Goal: Answer question/provide support: Share knowledge or assist other users

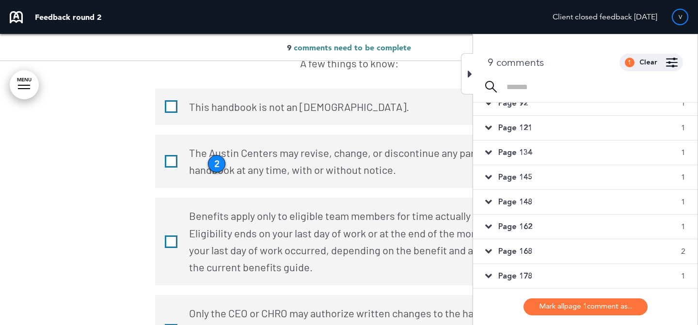
scroll to position [633, 0]
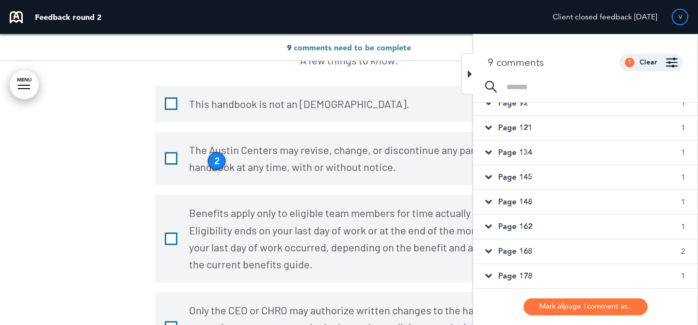
click at [223, 161] on div "2" at bounding box center [216, 160] width 17 height 17
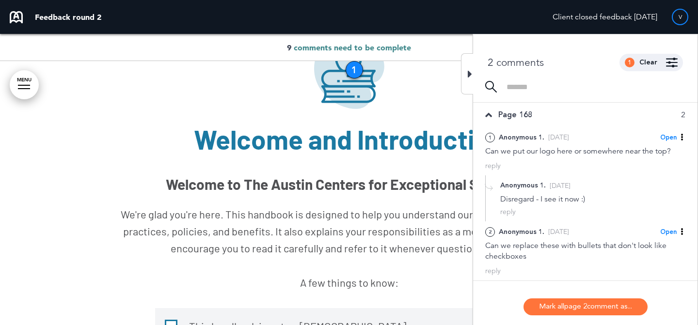
scroll to position [409, 0]
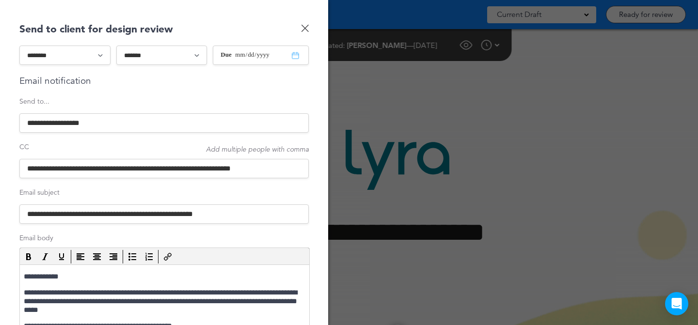
click at [95, 51] on select "**********" at bounding box center [64, 55] width 91 height 19
select select "*********"
type input "**********"
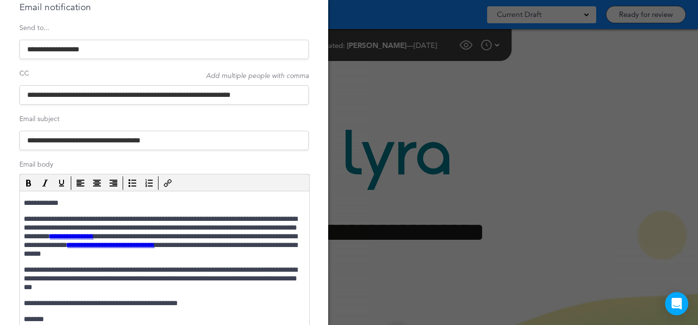
scroll to position [78, 0]
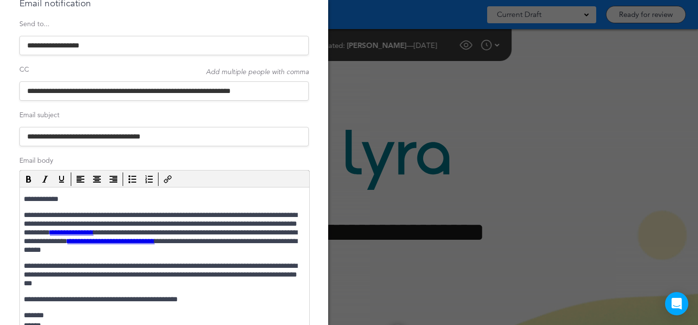
click at [57, 201] on p "**********" at bounding box center [163, 199] width 279 height 9
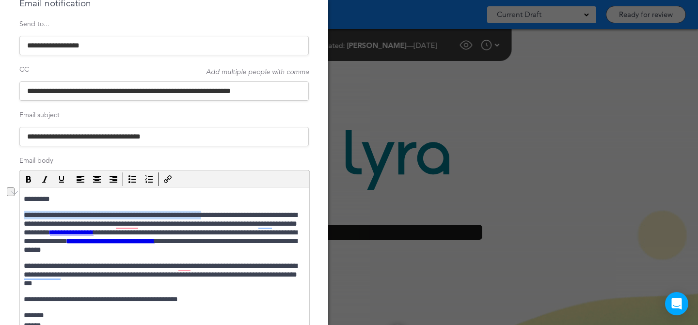
drag, startPoint x: 230, startPoint y: 216, endPoint x: 20, endPoint y: 217, distance: 209.5
click at [20, 217] on html "**********" at bounding box center [164, 291] width 289 height 206
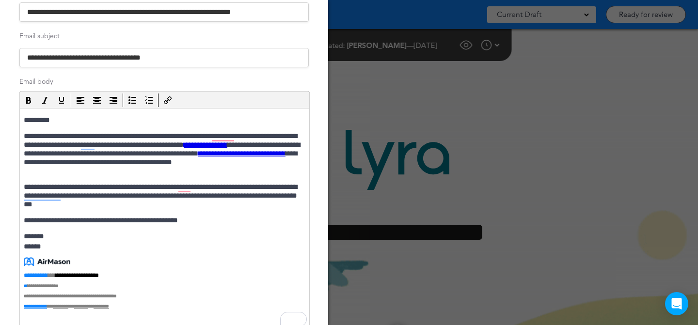
scroll to position [158, 0]
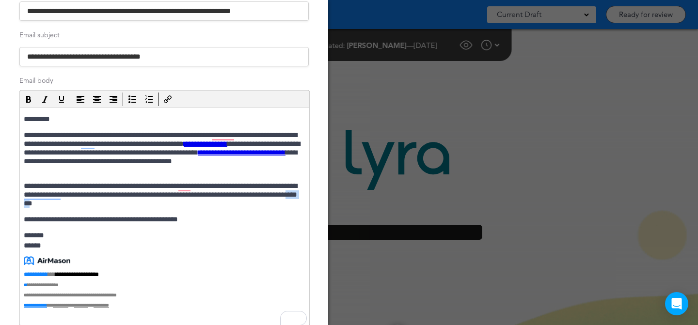
drag, startPoint x: 128, startPoint y: 204, endPoint x: 106, endPoint y: 203, distance: 21.8
click at [106, 203] on p "**********" at bounding box center [163, 195] width 279 height 26
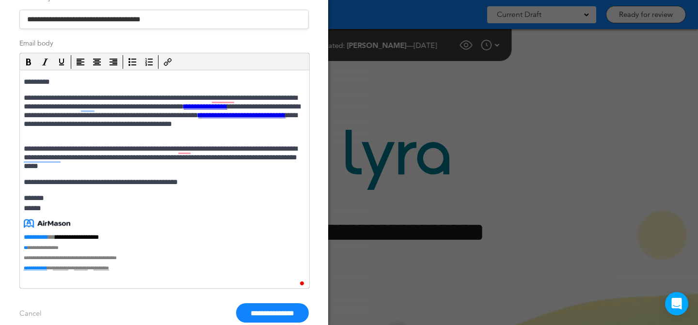
scroll to position [213, 0]
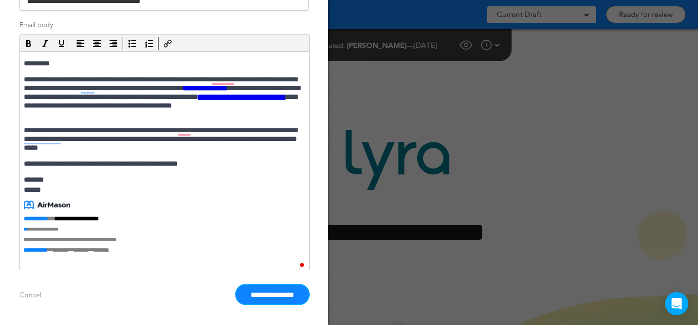
click at [290, 287] on input "**********" at bounding box center [272, 294] width 73 height 19
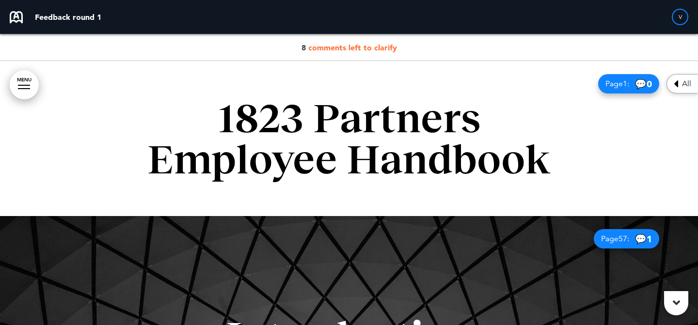
click at [375, 46] on span "comments left to clarify" at bounding box center [352, 48] width 89 height 10
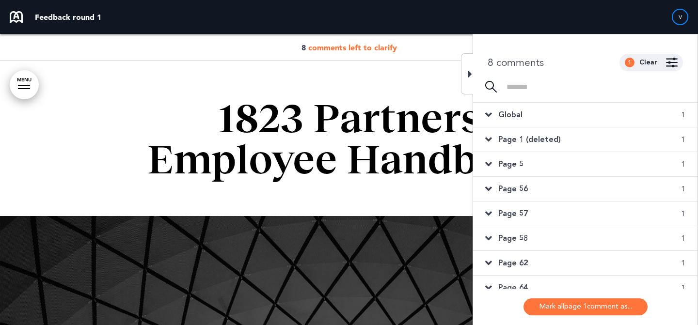
click at [518, 110] on span "Global" at bounding box center [511, 115] width 24 height 11
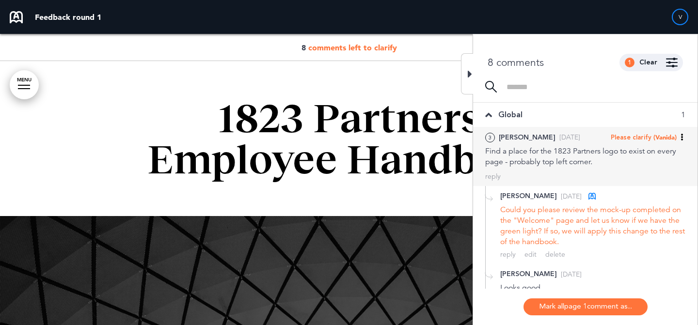
click at [669, 138] on span "(Vanida)" at bounding box center [665, 137] width 23 height 8
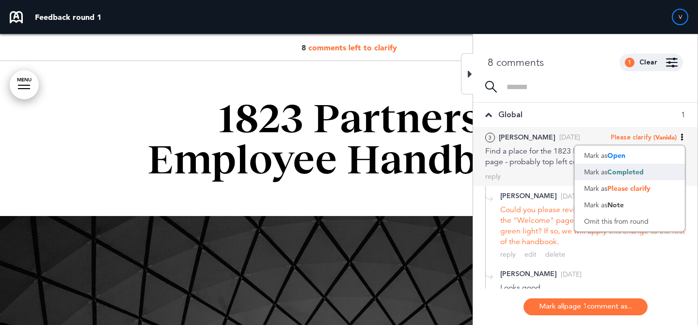
click at [642, 171] on span "Completed" at bounding box center [626, 172] width 36 height 9
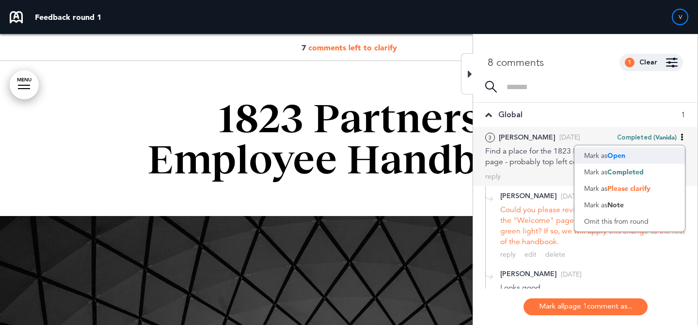
click at [634, 157] on div "Mark as Open" at bounding box center [630, 155] width 111 height 16
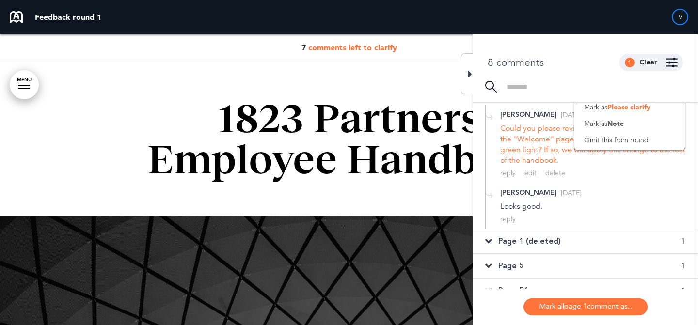
scroll to position [127, 0]
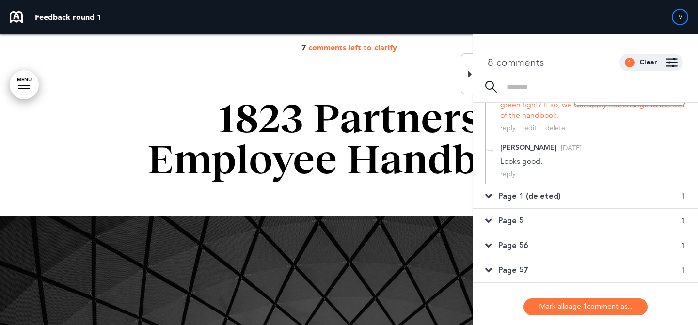
click at [535, 193] on span "Page 1 (deleted)" at bounding box center [530, 196] width 63 height 11
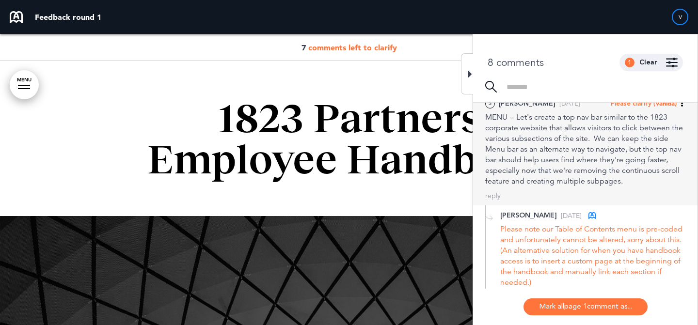
scroll to position [57, 0]
click at [670, 107] on span "(Vanida)" at bounding box center [665, 105] width 23 height 8
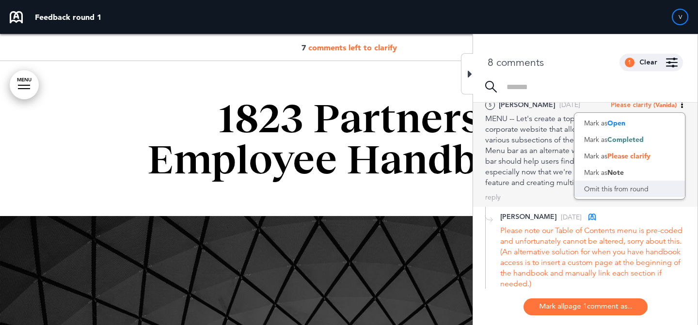
click at [638, 184] on div "Omit this from round" at bounding box center [630, 189] width 111 height 16
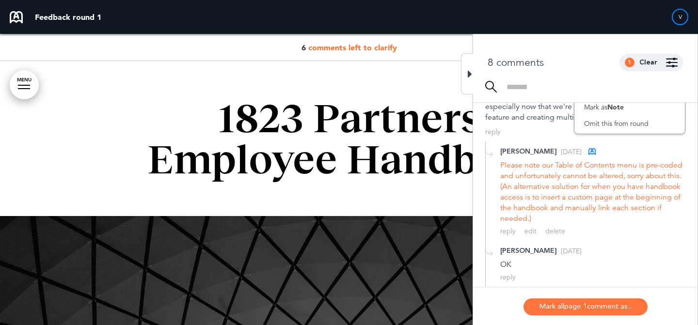
scroll to position [183, 0]
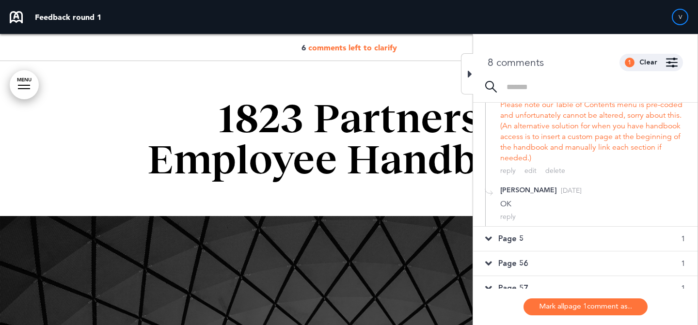
click at [516, 244] on span "Page 5" at bounding box center [511, 239] width 25 height 11
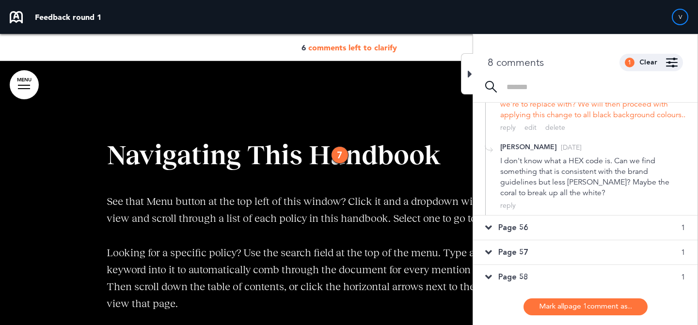
scroll to position [169, 0]
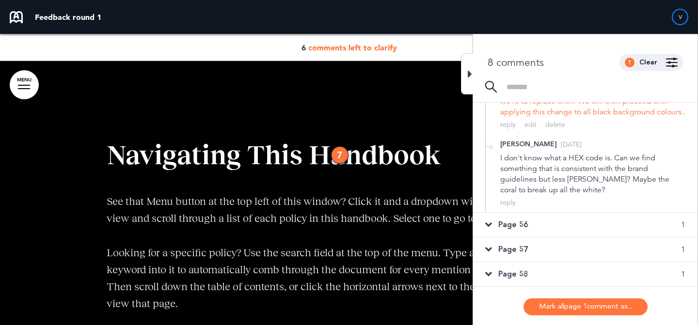
click at [526, 230] on span "Page 56" at bounding box center [514, 225] width 30 height 11
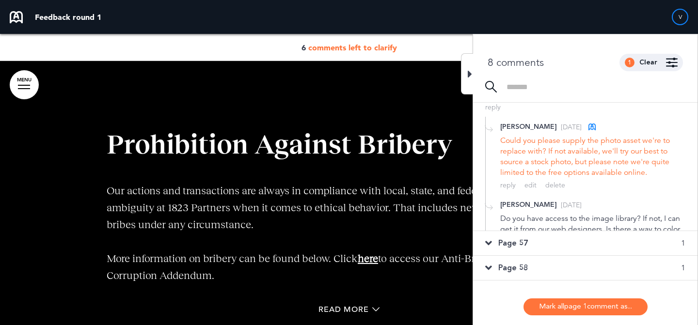
scroll to position [10201, 0]
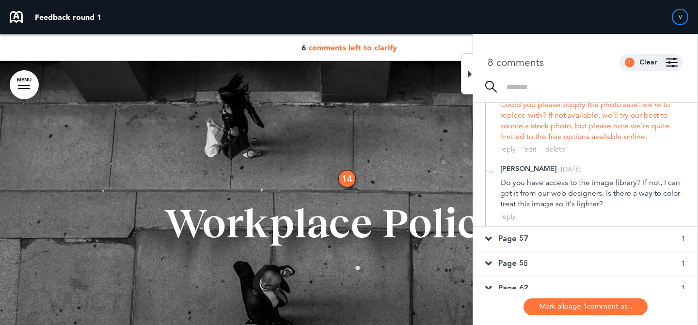
click at [536, 234] on div "Page 57 1" at bounding box center [585, 239] width 225 height 24
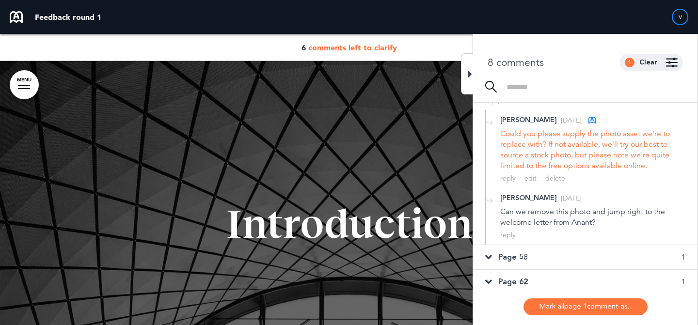
scroll to position [178, 0]
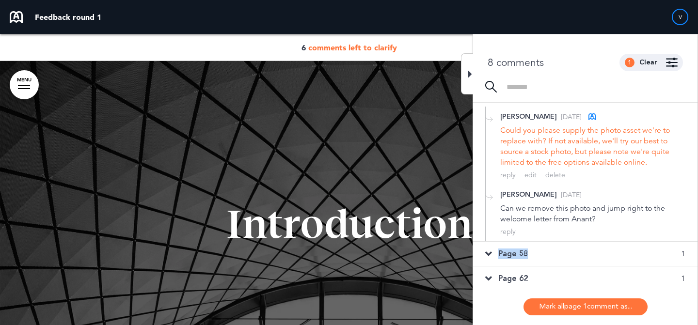
drag, startPoint x: 536, startPoint y: 234, endPoint x: 529, endPoint y: 255, distance: 21.9
click at [529, 255] on div "Global 1 3 Jared L. Sun, Aug 24 Open (Vanida) Mark as Open Mark as Completed Ma…" at bounding box center [585, 196] width 225 height 186
click at [559, 250] on div "Page 58 1" at bounding box center [585, 254] width 225 height 24
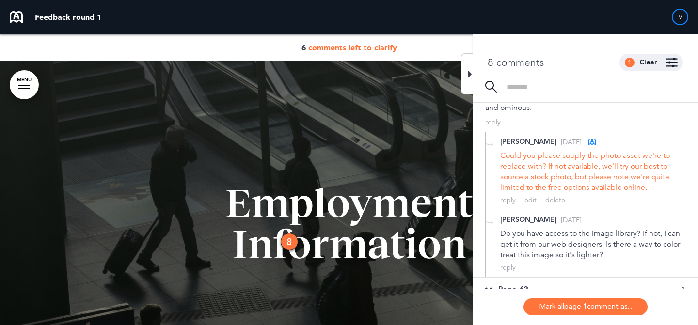
scroll to position [226, 0]
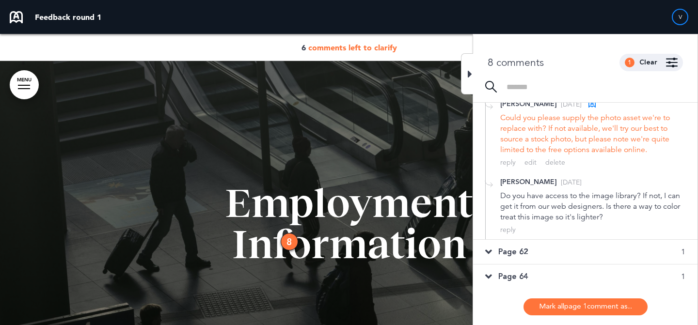
click at [559, 250] on div "Page 62 1" at bounding box center [585, 252] width 225 height 24
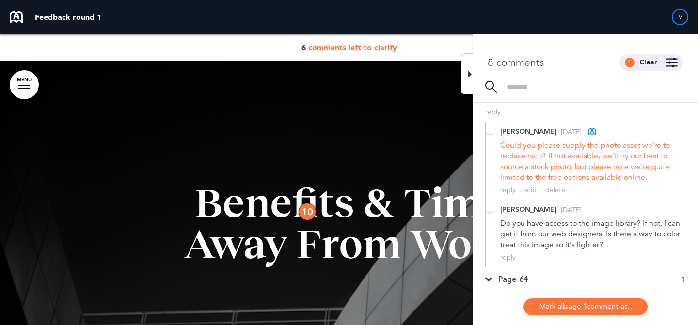
scroll to position [205, 0]
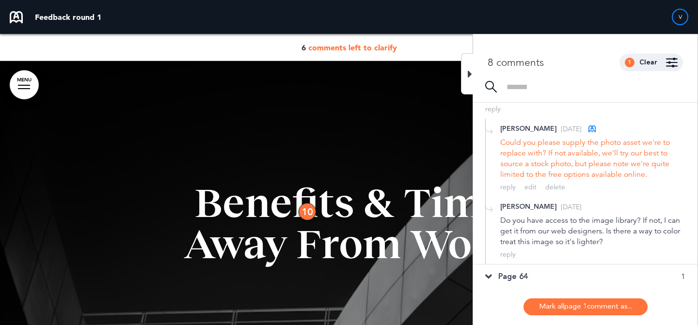
click at [554, 269] on div "Page 64 1" at bounding box center [585, 277] width 225 height 24
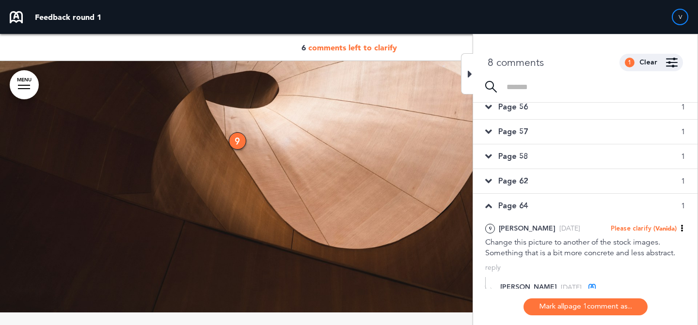
scroll to position [79, 0]
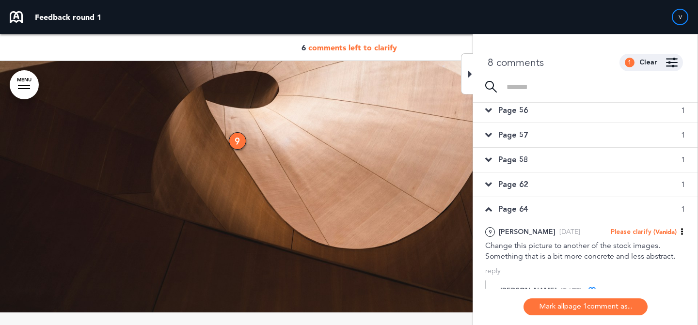
click at [595, 186] on div "Page 62 1" at bounding box center [585, 185] width 225 height 24
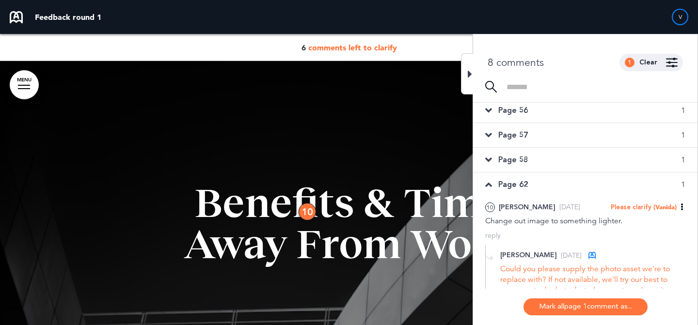
click at [595, 162] on div "Page 58 1" at bounding box center [585, 160] width 225 height 24
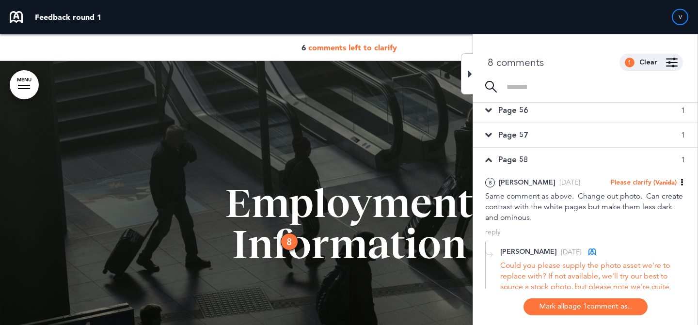
click at [595, 143] on div "Page 57 1" at bounding box center [585, 135] width 225 height 24
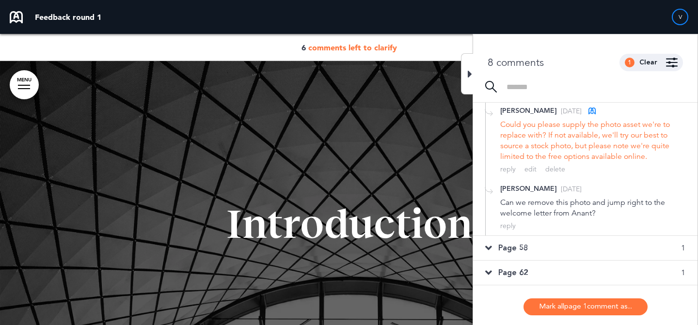
scroll to position [205, 0]
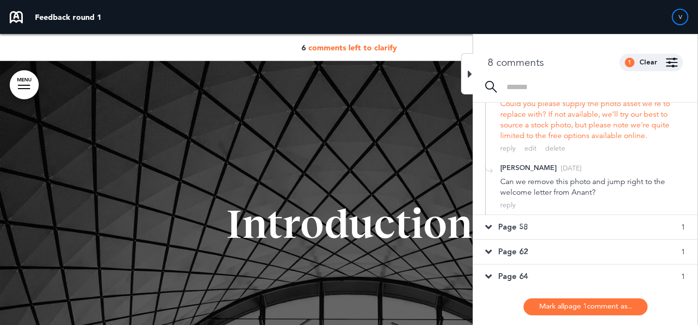
click at [595, 244] on div "Page 62 1" at bounding box center [585, 252] width 225 height 24
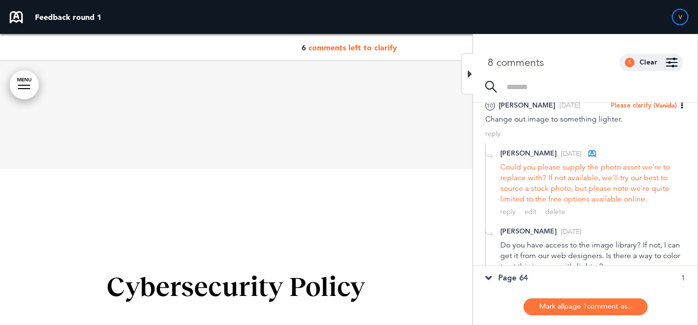
scroll to position [17478, 0]
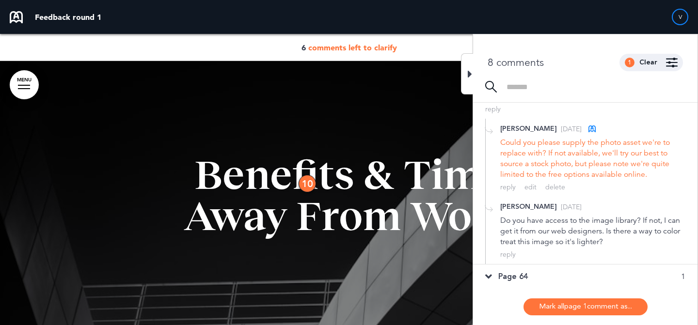
click at [583, 274] on div "Page 64 1" at bounding box center [585, 277] width 225 height 24
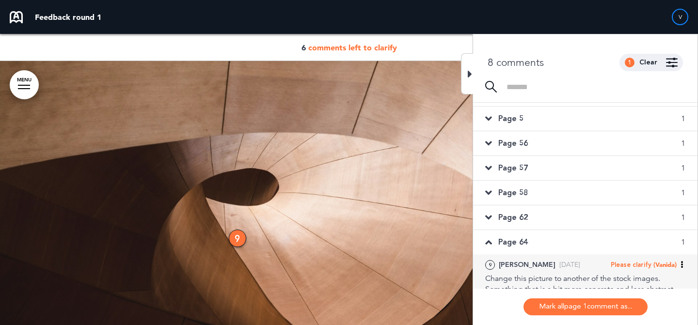
scroll to position [40, 0]
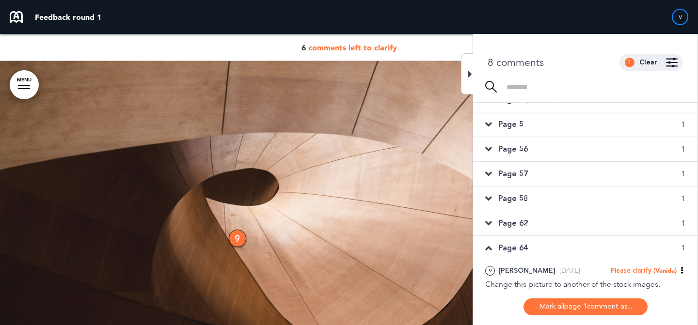
click at [566, 217] on div "Page 62 1" at bounding box center [585, 223] width 225 height 24
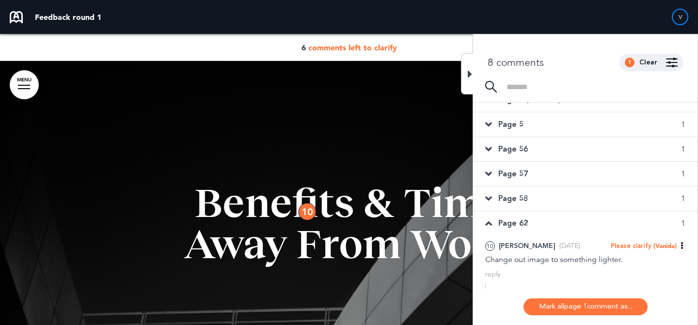
click at [563, 199] on div "Page 58 1" at bounding box center [585, 199] width 225 height 24
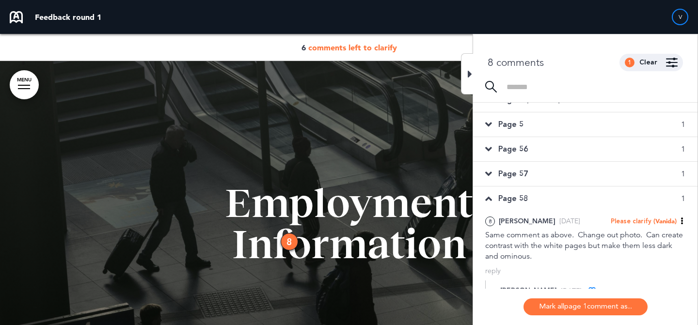
click at [558, 179] on div "Page 57 1" at bounding box center [585, 174] width 225 height 24
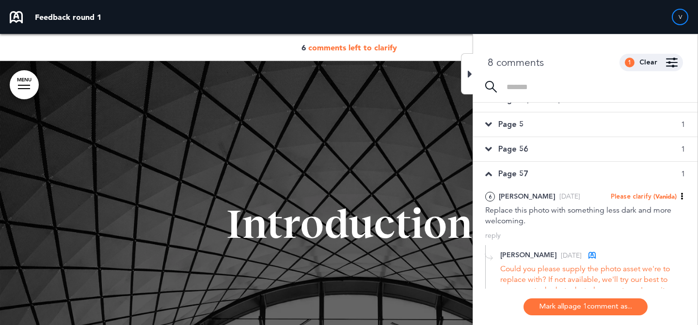
click at [557, 158] on div "Page 56 1" at bounding box center [585, 149] width 225 height 24
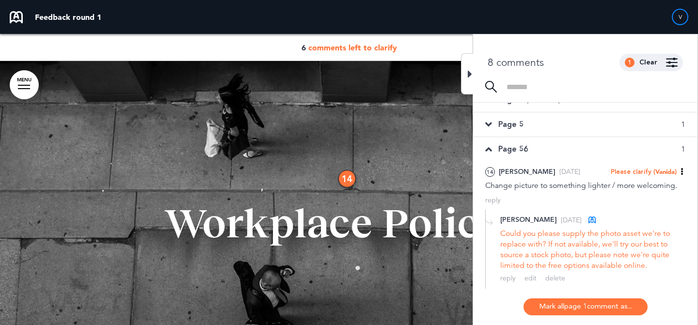
click at [557, 126] on div "Page 5 1" at bounding box center [585, 125] width 225 height 24
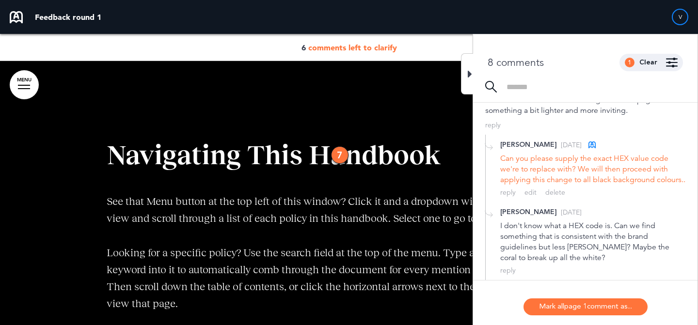
scroll to position [109, 0]
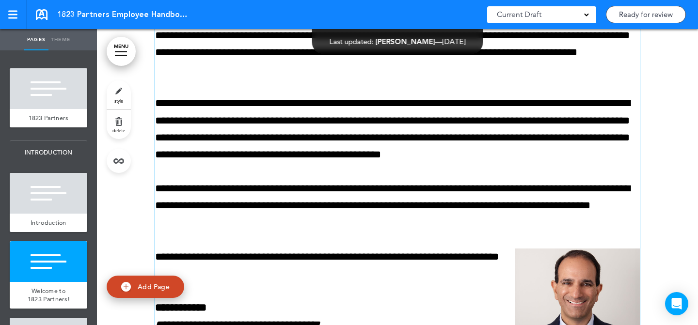
scroll to position [678, 0]
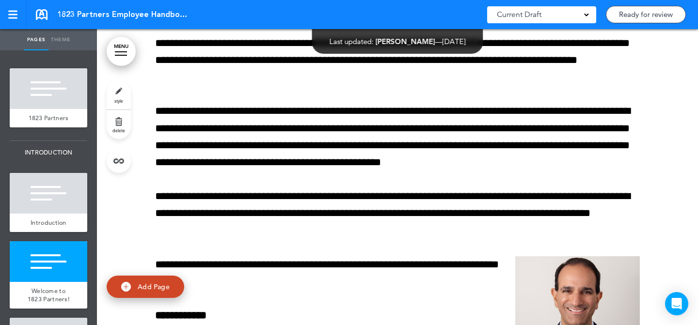
click at [125, 93] on link "style" at bounding box center [119, 94] width 24 height 29
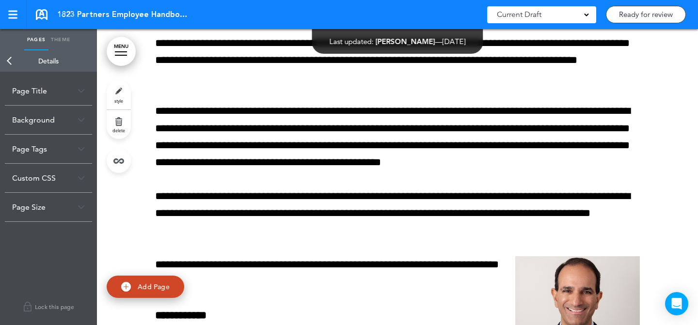
click at [59, 183] on div "Custom CSS" at bounding box center [48, 178] width 87 height 29
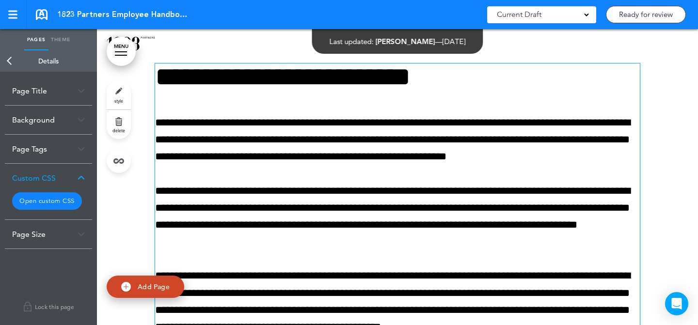
scroll to position [511, 0]
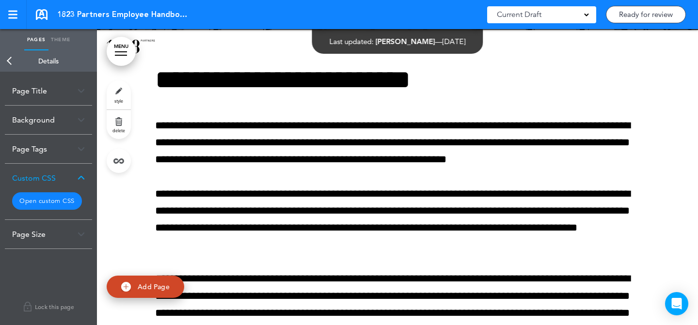
click at [56, 195] on button "Open custom CSS" at bounding box center [47, 201] width 70 height 17
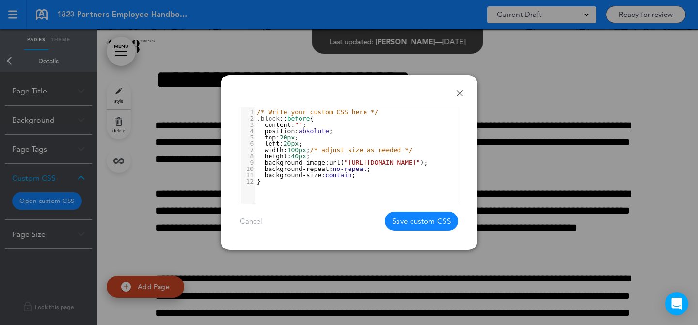
scroll to position [3, 0]
click at [321, 161] on span "background-image" at bounding box center [295, 162] width 61 height 7
type textarea "**********"
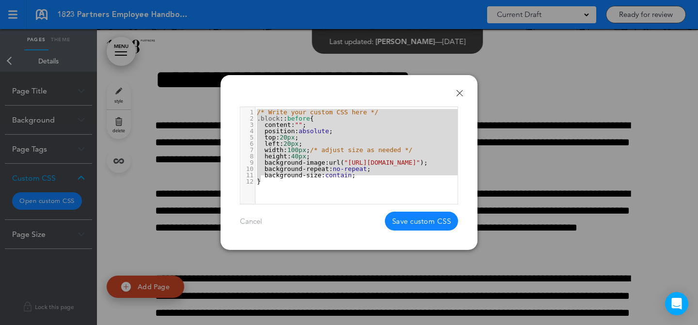
click at [463, 91] on link "Done" at bounding box center [459, 93] width 7 height 7
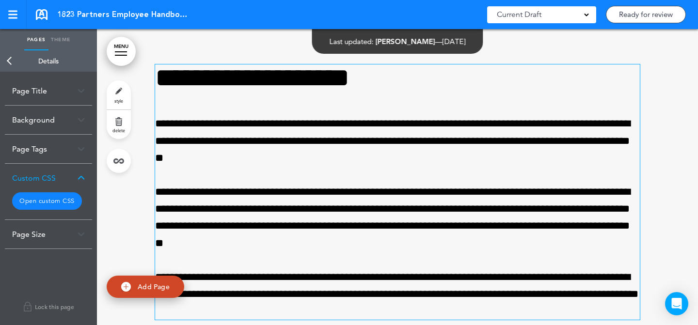
scroll to position [1057, 0]
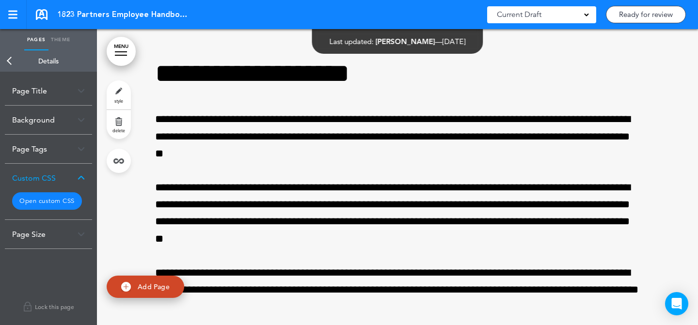
click at [125, 90] on link "style" at bounding box center [119, 94] width 24 height 29
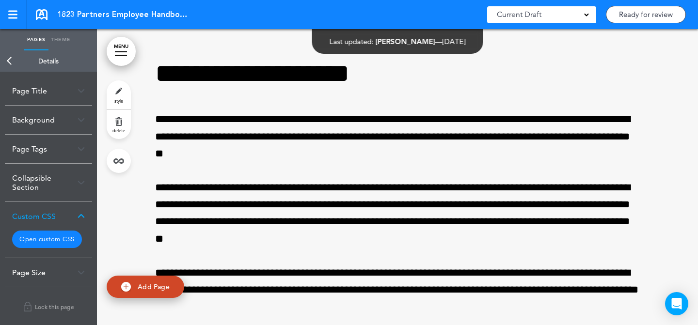
click at [64, 242] on button "Open custom CSS" at bounding box center [47, 239] width 70 height 17
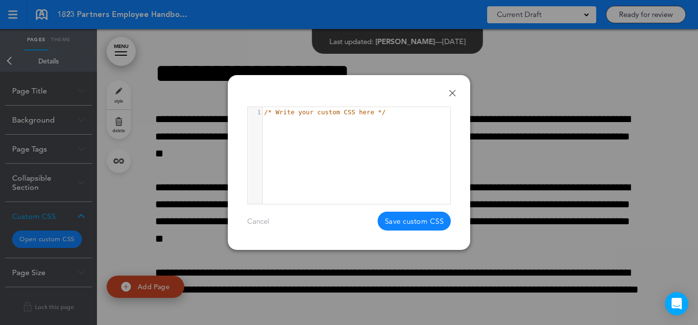
click at [304, 161] on div "1 1 /* Write your custom CSS here */" at bounding box center [361, 167] width 227 height 121
type textarea "**********"
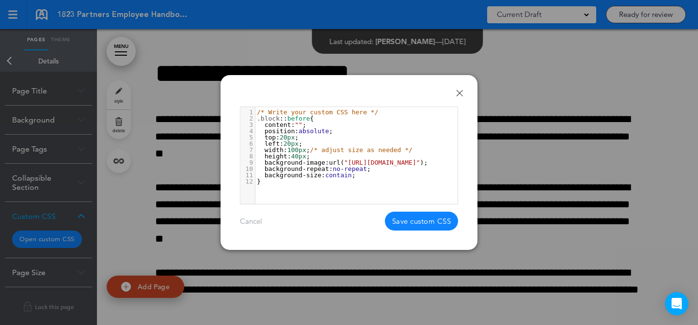
click at [418, 217] on button "Save custom CSS" at bounding box center [422, 221] width 74 height 19
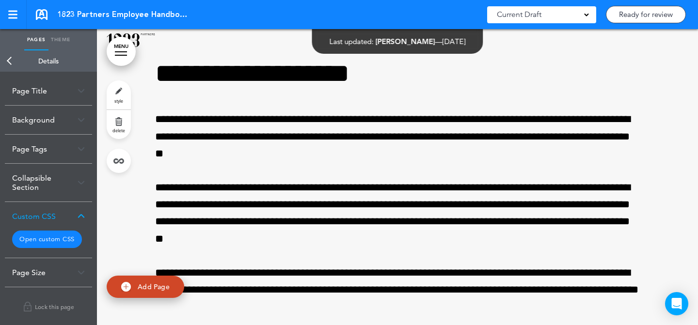
click at [418, 217] on p "**********" at bounding box center [397, 213] width 485 height 68
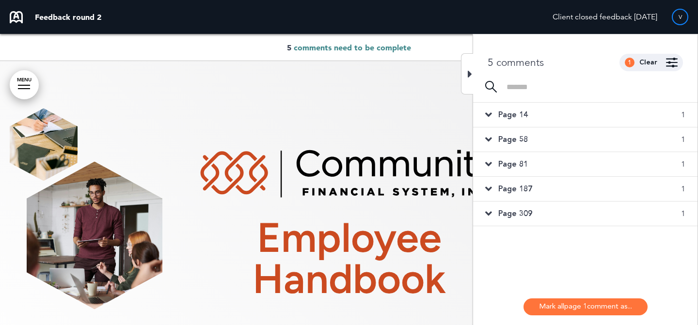
click at [563, 121] on div "Page 14 1" at bounding box center [585, 115] width 225 height 24
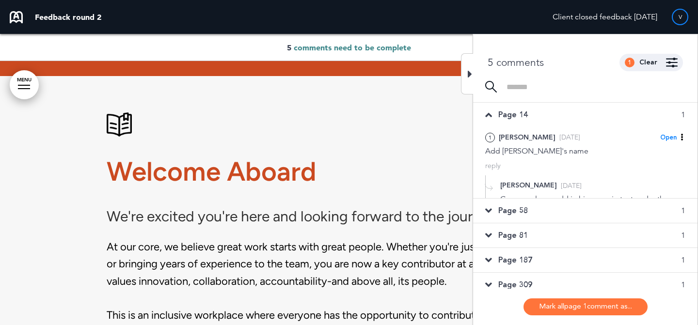
scroll to position [698, 0]
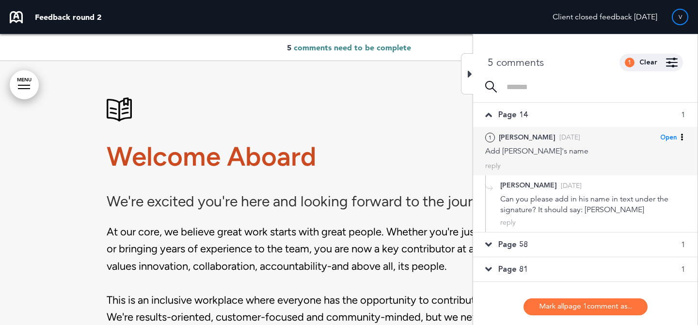
click at [562, 138] on div "1 [PERSON_NAME] [DATE] Open [PERSON_NAME] as Open Mark as Completed Mark as Ple…" at bounding box center [585, 137] width 200 height 11
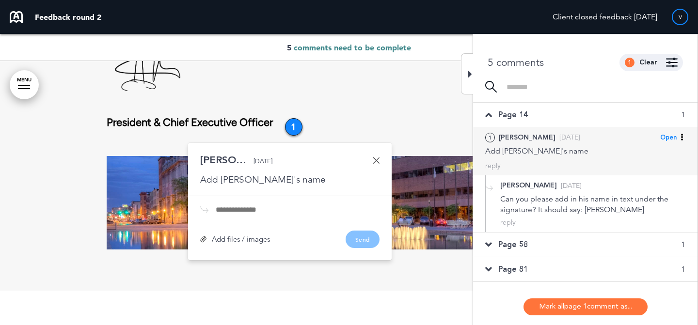
scroll to position [1129, 0]
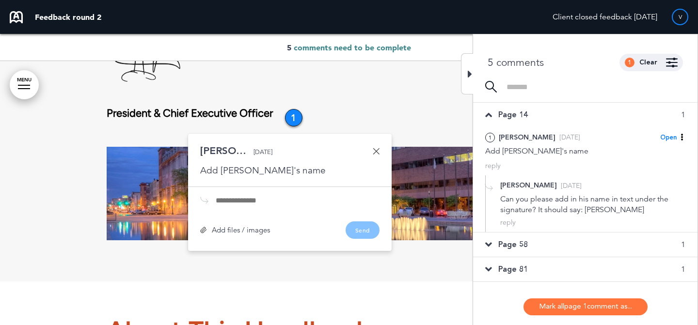
click at [540, 233] on div "Page 58 1" at bounding box center [585, 245] width 225 height 24
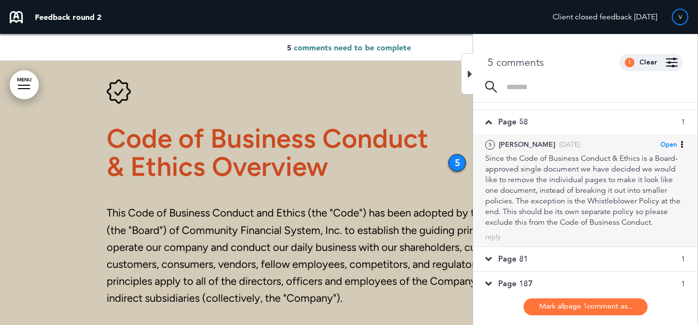
scroll to position [33, 0]
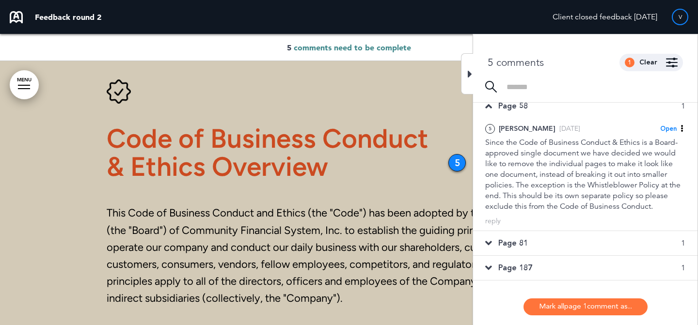
click at [531, 239] on div "Page 81 1" at bounding box center [585, 243] width 225 height 24
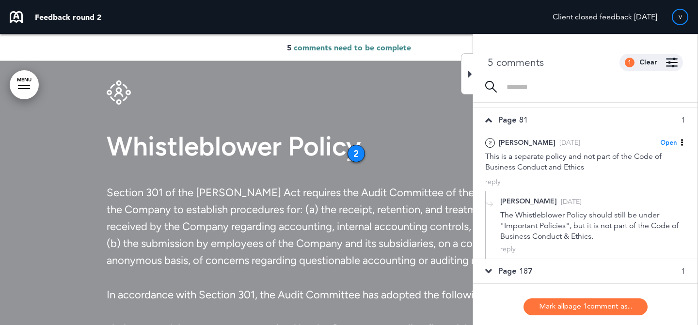
scroll to position [46, 0]
click at [525, 265] on span "Page 187" at bounding box center [516, 269] width 34 height 11
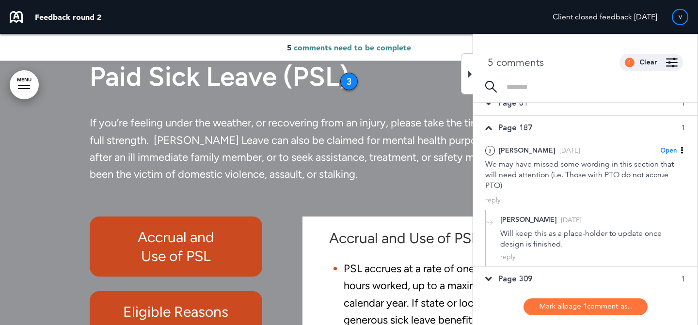
scroll to position [64, 0]
click at [525, 265] on div "Page 309 1" at bounding box center [585, 277] width 225 height 24
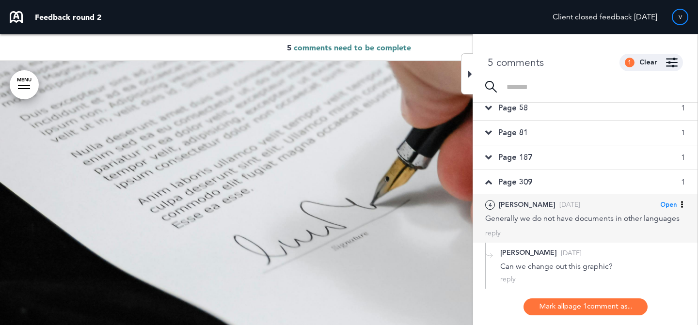
scroll to position [49105, 0]
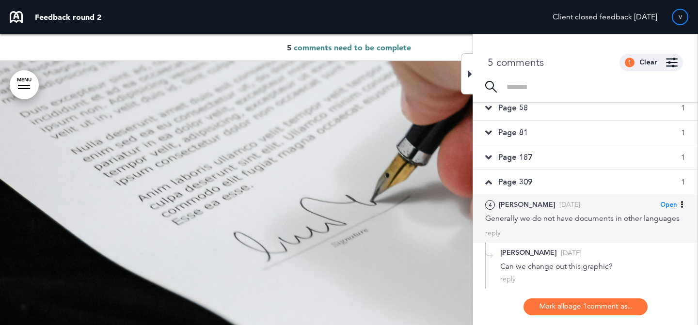
click at [670, 199] on div "Open" at bounding box center [672, 204] width 25 height 11
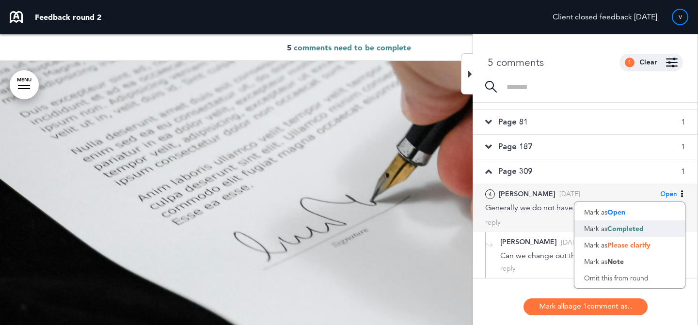
click at [649, 231] on div "Mark as Completed" at bounding box center [630, 229] width 111 height 16
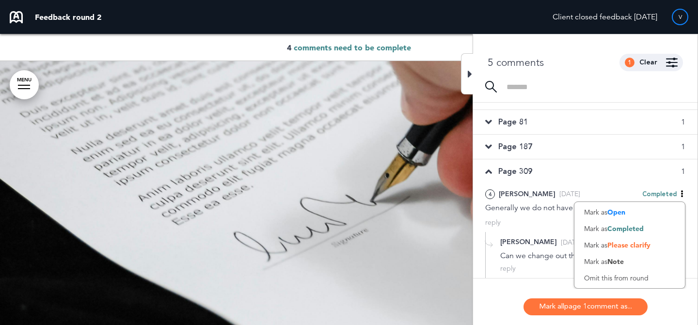
click at [562, 149] on div "Page 187 1" at bounding box center [585, 147] width 225 height 24
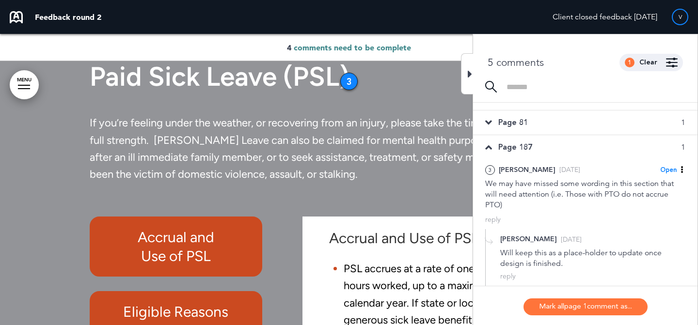
scroll to position [40, 0]
click at [568, 122] on div "Page 81 1" at bounding box center [585, 125] width 225 height 24
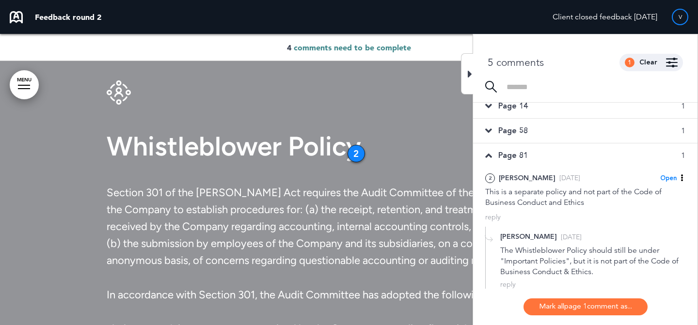
scroll to position [0, 0]
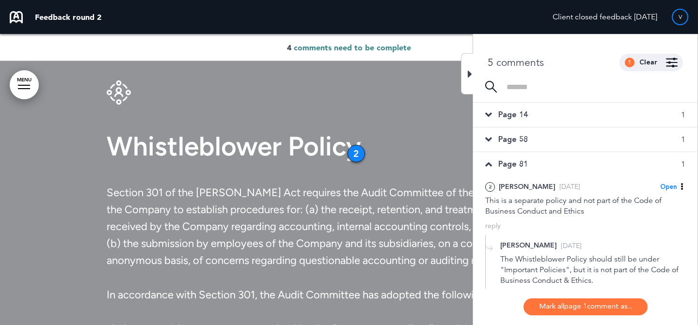
click at [563, 133] on div "Page 58 1" at bounding box center [585, 140] width 225 height 24
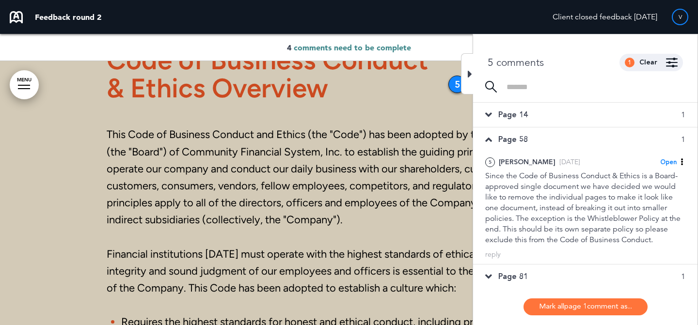
scroll to position [14458, 0]
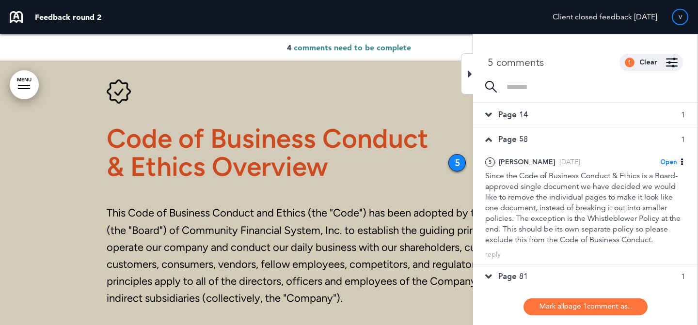
click at [568, 117] on div "Page 14 1" at bounding box center [585, 115] width 225 height 24
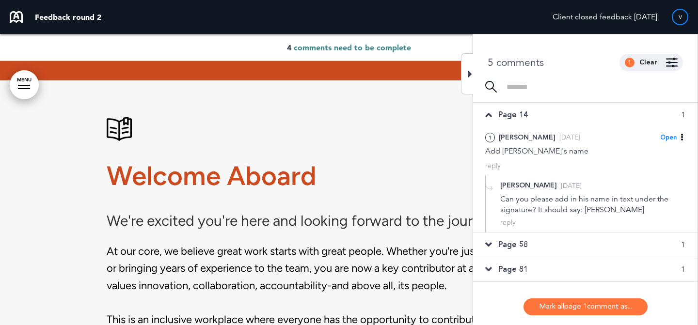
scroll to position [677, 0]
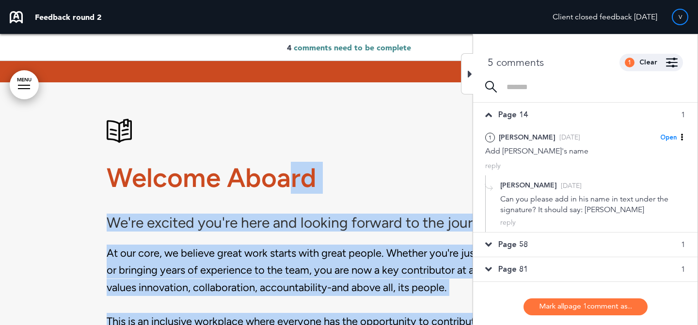
drag, startPoint x: 289, startPoint y: 176, endPoint x: 96, endPoint y: 178, distance: 192.5
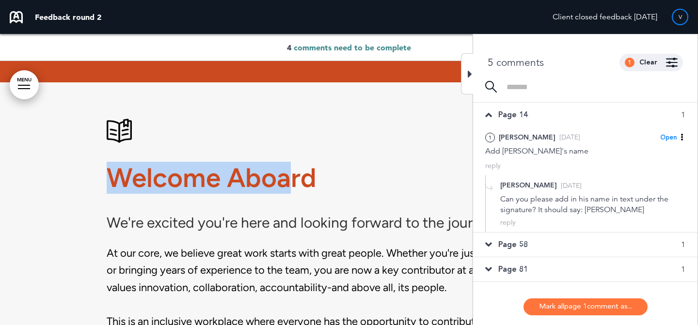
drag, startPoint x: 113, startPoint y: 177, endPoint x: 287, endPoint y: 178, distance: 173.6
click at [287, 178] on h1 "Welcome Aboard" at bounding box center [349, 178] width 485 height 27
copy h1 "Welcome Aboa"
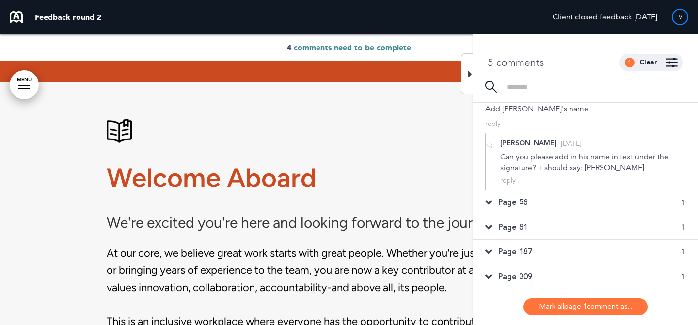
click at [525, 275] on span "Page 309" at bounding box center [516, 277] width 34 height 11
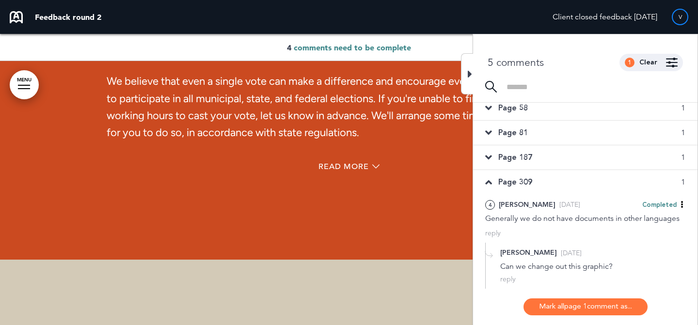
scroll to position [49516, 0]
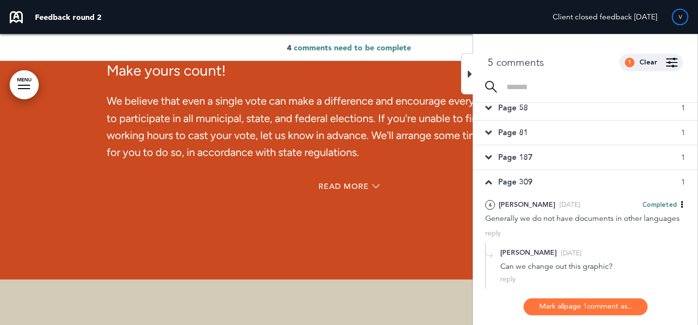
drag, startPoint x: 262, startPoint y: 75, endPoint x: 110, endPoint y: 74, distance: 151.8
click at [110, 42] on span "Voting Leave" at bounding box center [186, 26] width 159 height 32
copy span "Voting Leave"
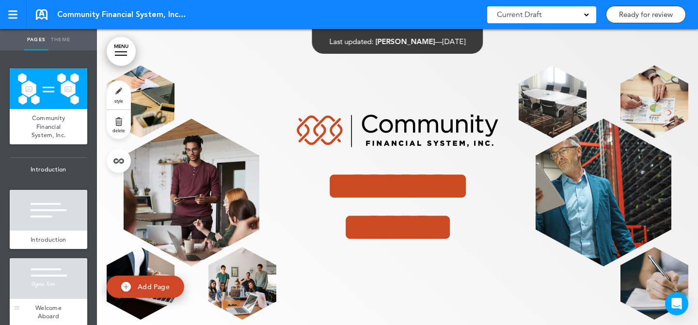
click at [51, 276] on div at bounding box center [49, 278] width 78 height 41
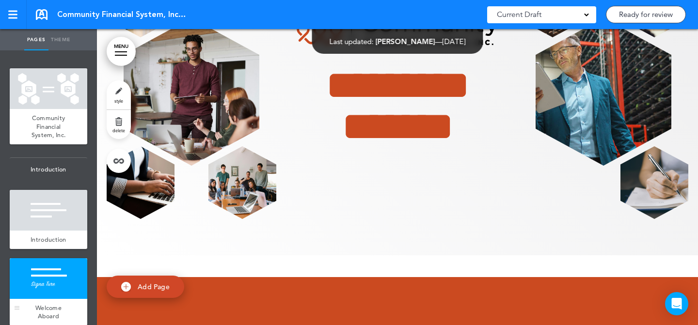
click at [51, 276] on div at bounding box center [49, 278] width 78 height 41
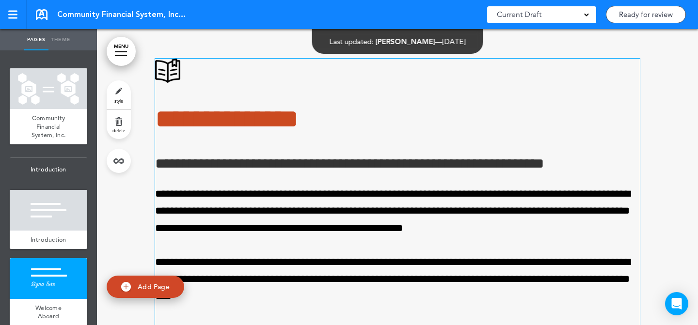
scroll to position [9056, 0]
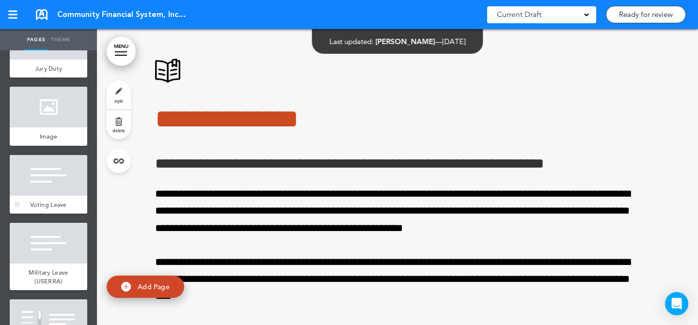
click at [57, 155] on div at bounding box center [49, 175] width 78 height 41
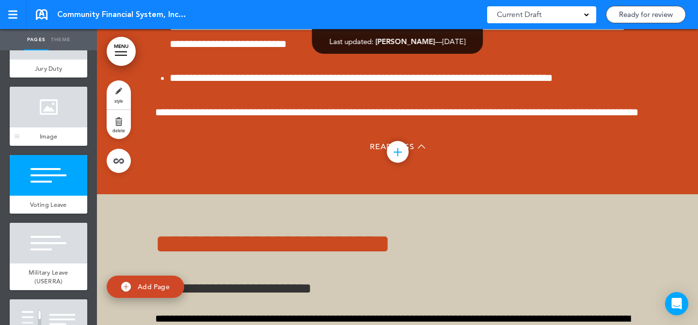
click at [72, 96] on div at bounding box center [49, 107] width 78 height 41
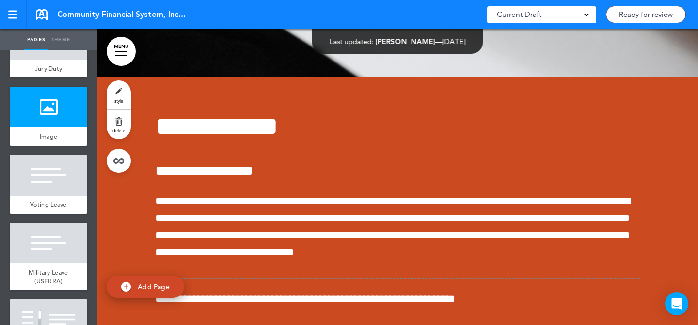
scroll to position [57600, 0]
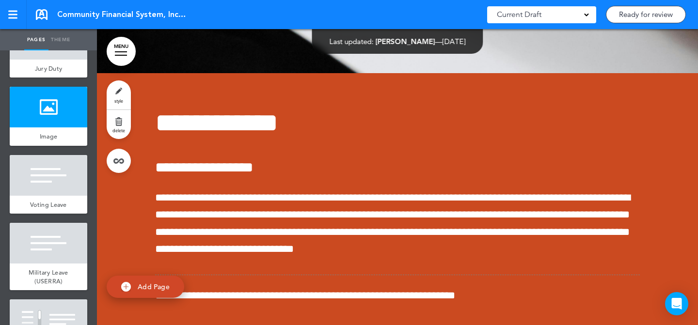
click at [119, 96] on link "style" at bounding box center [119, 94] width 24 height 29
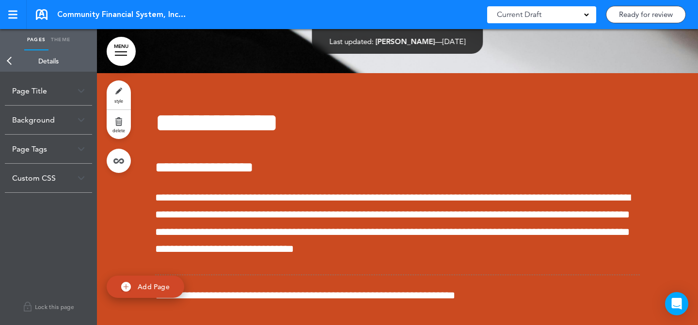
click at [75, 123] on div "Background" at bounding box center [48, 120] width 87 height 29
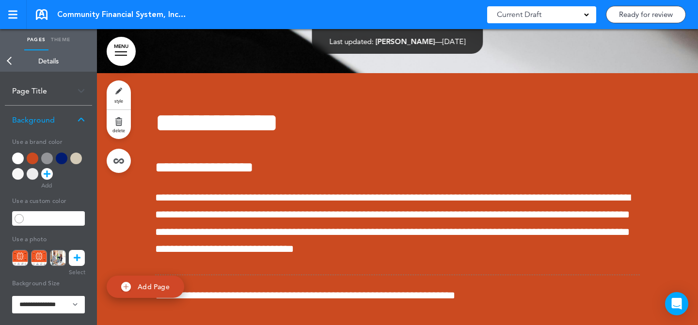
click at [75, 251] on icon at bounding box center [77, 258] width 7 height 16
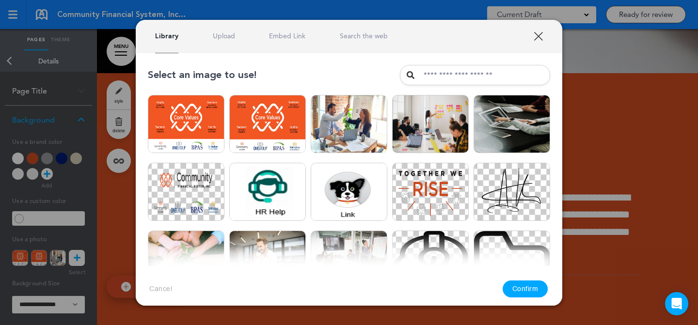
click at [371, 32] on link "Search the web" at bounding box center [364, 36] width 48 height 9
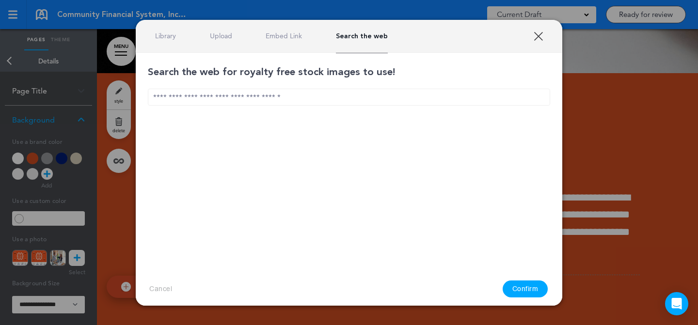
click at [318, 98] on input "text" at bounding box center [349, 97] width 402 height 17
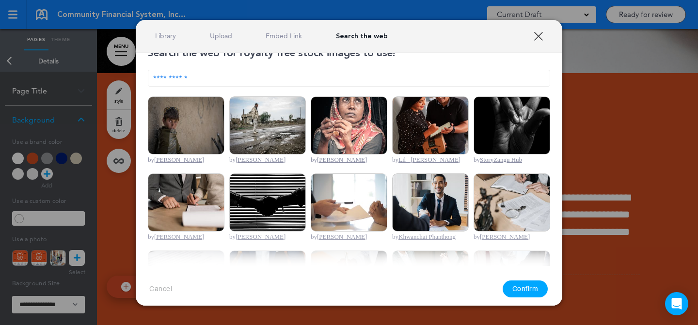
scroll to position [50, 0]
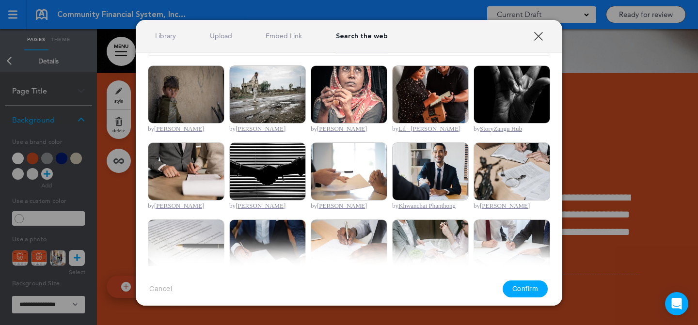
type input "**********"
click at [228, 168] on ul "by Mehdi Khoshnejad by Mehdi Khoshnejad by Mehdi Khoshnejad by Lil_ Gary Ramire…" at bounding box center [349, 300] width 402 height 470
click at [208, 170] on img at bounding box center [186, 172] width 77 height 58
click at [527, 289] on button "Confirm" at bounding box center [526, 289] width 46 height 17
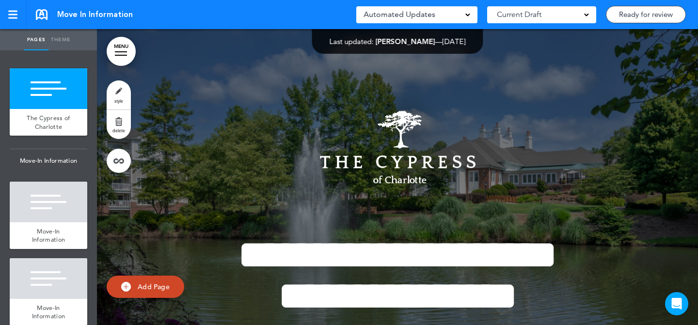
click at [654, 16] on link "Ready for review" at bounding box center [646, 14] width 80 height 17
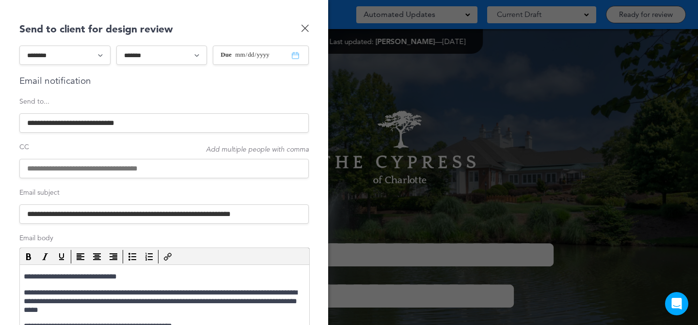
click at [202, 160] on input at bounding box center [163, 168] width 289 height 19
paste input "**********"
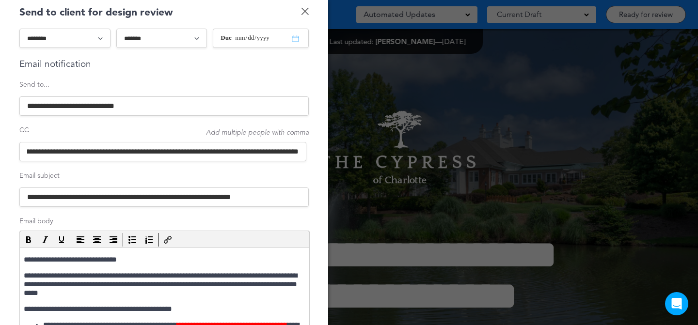
type input "**********"
drag, startPoint x: 130, startPoint y: 261, endPoint x: 36, endPoint y: 261, distance: 94.1
click at [36, 261] on p "**********" at bounding box center [163, 260] width 279 height 9
click at [45, 261] on p "********" at bounding box center [163, 260] width 279 height 9
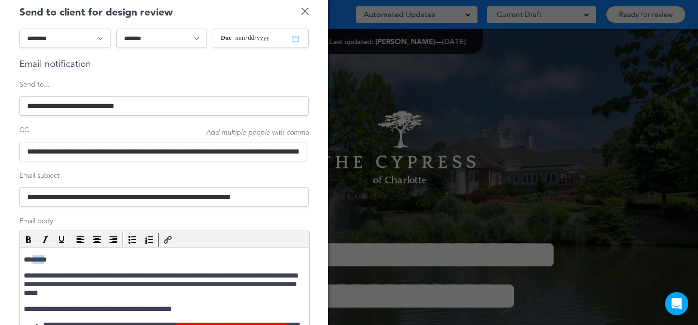
click at [45, 261] on p "********" at bounding box center [163, 260] width 279 height 9
drag, startPoint x: 242, startPoint y: 155, endPoint x: 310, endPoint y: 155, distance: 67.9
click at [310, 155] on div "**********" at bounding box center [164, 162] width 328 height 325
click at [58, 152] on input "**********" at bounding box center [162, 151] width 287 height 19
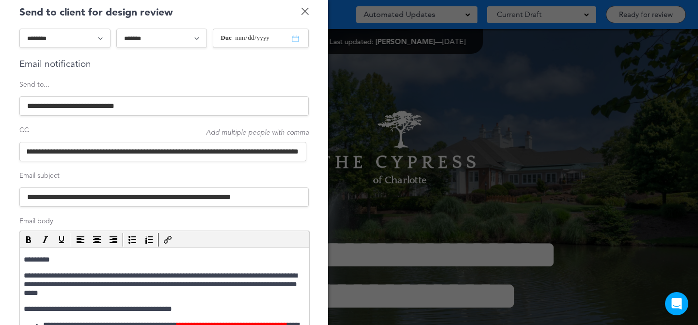
drag, startPoint x: 37, startPoint y: 152, endPoint x: 144, endPoint y: 152, distance: 106.2
click at [144, 152] on input "**********" at bounding box center [162, 151] width 287 height 19
drag, startPoint x: 196, startPoint y: 150, endPoint x: 330, endPoint y: 157, distance: 134.0
click at [330, 0] on div "**********" at bounding box center [349, 0] width 698 height 0
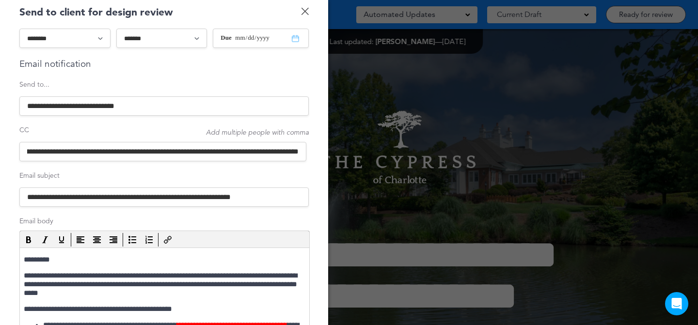
click at [291, 154] on input "**********" at bounding box center [162, 151] width 287 height 19
drag, startPoint x: 173, startPoint y: 156, endPoint x: 0, endPoint y: 152, distance: 172.7
click at [0, 152] on div "**********" at bounding box center [164, 162] width 328 height 325
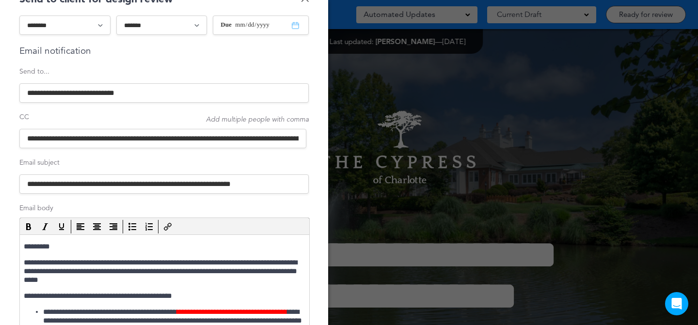
type input "**********"
click at [87, 25] on select "**********" at bounding box center [64, 25] width 91 height 19
select select "*********"
type input "**********"
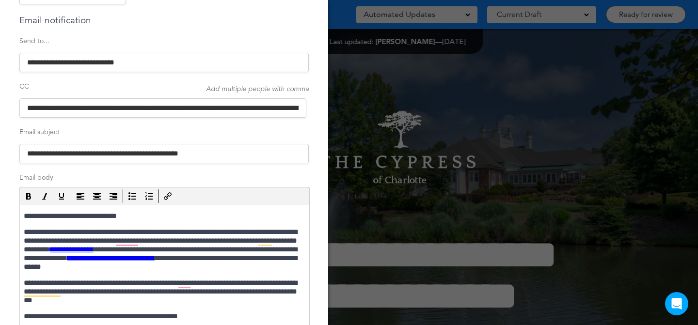
scroll to position [67, 0]
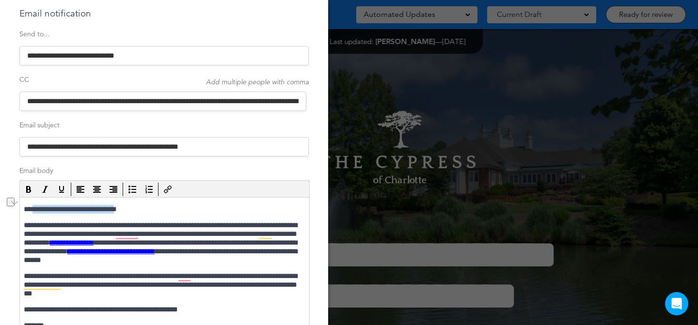
drag, startPoint x: 34, startPoint y: 211, endPoint x: 129, endPoint y: 208, distance: 95.1
click at [129, 208] on p "**********" at bounding box center [163, 209] width 279 height 9
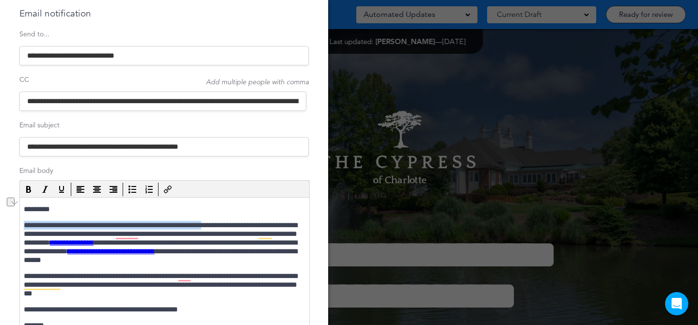
drag, startPoint x: 24, startPoint y: 226, endPoint x: 230, endPoint y: 225, distance: 206.1
click at [230, 225] on p "**********" at bounding box center [163, 243] width 279 height 44
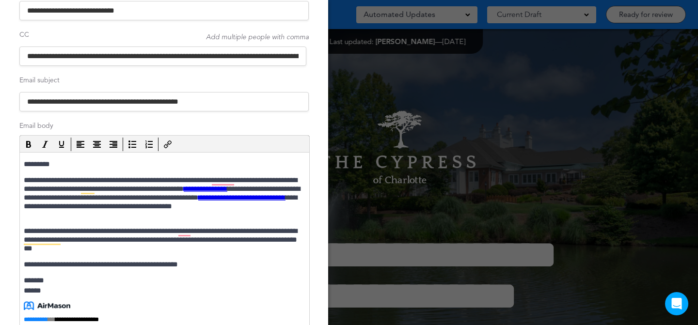
scroll to position [126, 0]
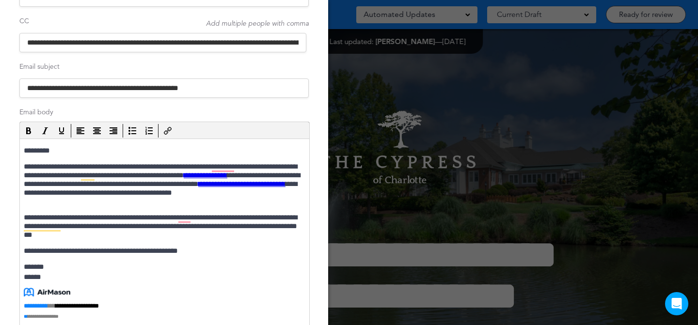
click at [115, 236] on p "**********" at bounding box center [163, 226] width 279 height 26
click at [246, 242] on body "**********" at bounding box center [165, 243] width 282 height 195
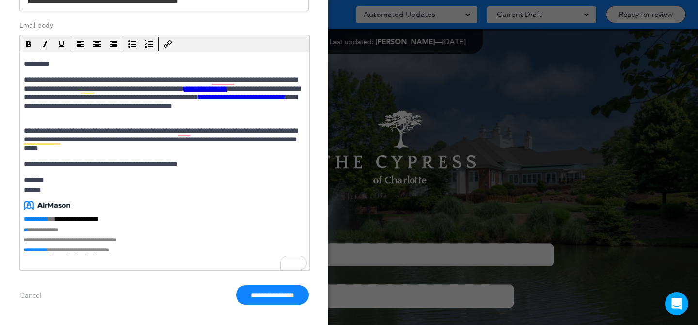
scroll to position [213, 0]
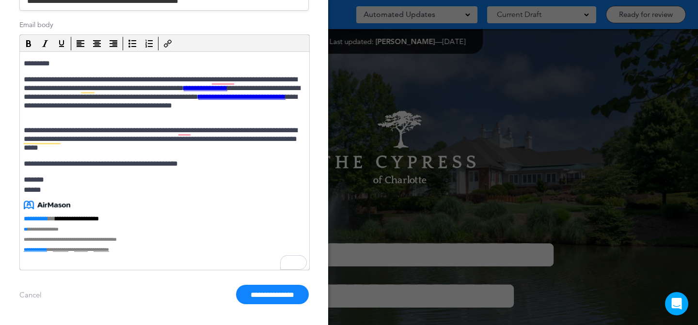
click at [51, 63] on p "*********" at bounding box center [163, 63] width 279 height 9
click at [211, 159] on body "**********" at bounding box center [165, 156] width 282 height 195
click at [259, 294] on input "**********" at bounding box center [272, 294] width 73 height 19
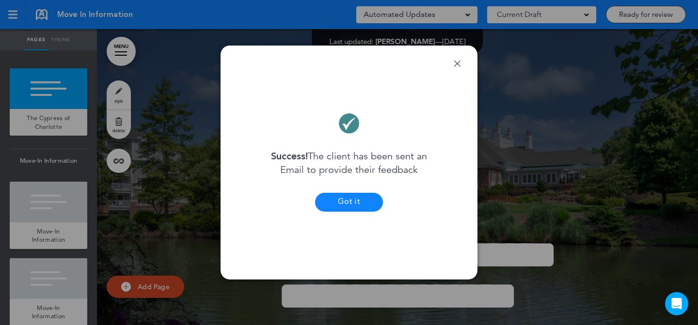
click at [351, 199] on button "Got it" at bounding box center [349, 202] width 68 height 19
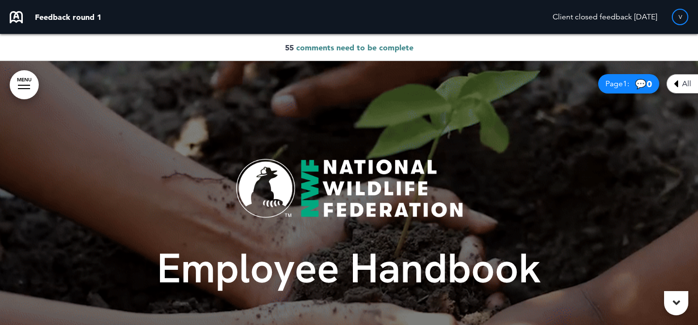
click at [368, 44] on span "comments need to be complete" at bounding box center [354, 48] width 117 height 10
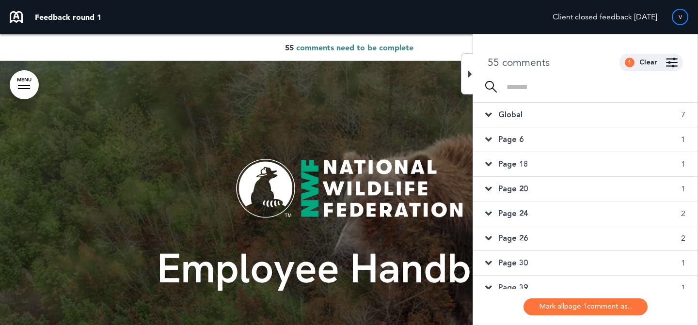
click at [595, 124] on div "Global 7" at bounding box center [585, 115] width 225 height 24
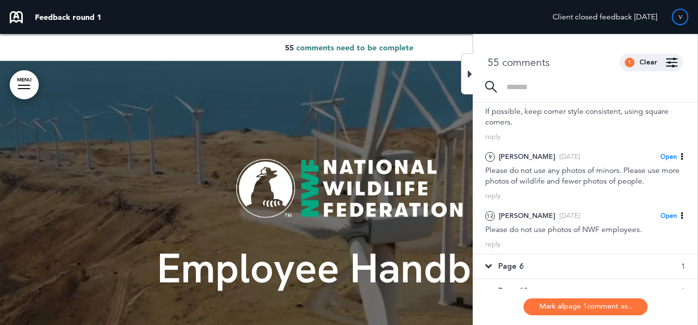
scroll to position [267, 0]
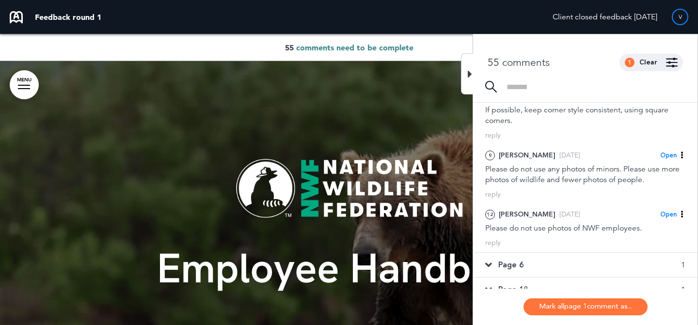
click at [596, 187] on div "9 Jacquie Thu, Aug 21 Open Mark as Open Mark as Completed Mark as Please clarif…" at bounding box center [585, 174] width 225 height 59
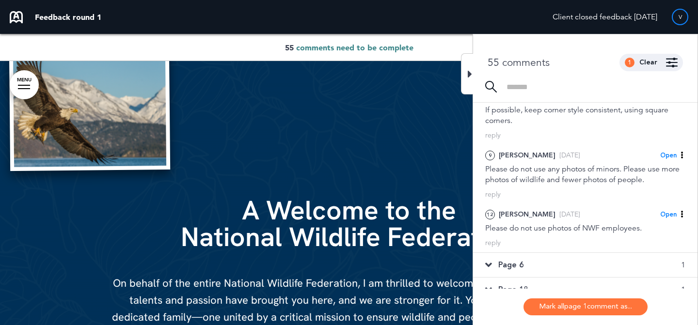
scroll to position [1259, 0]
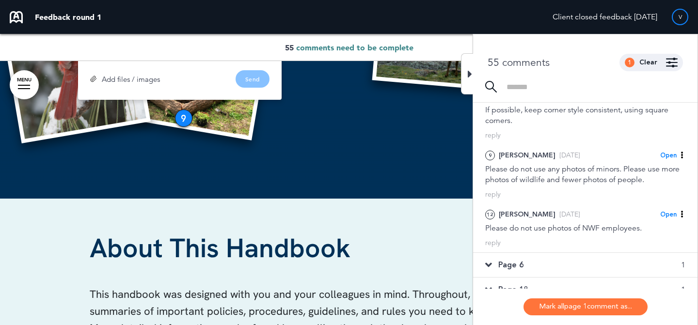
click at [546, 253] on div "Page 6 1" at bounding box center [585, 265] width 225 height 24
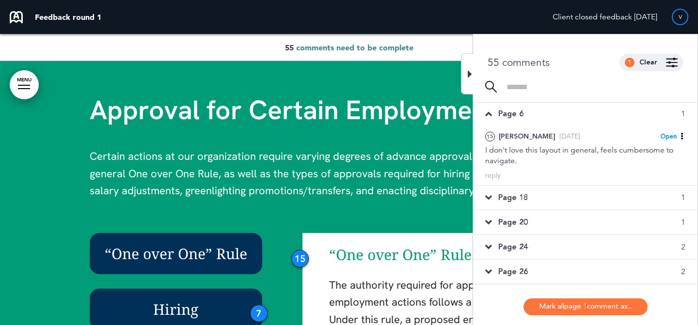
scroll to position [14, 0]
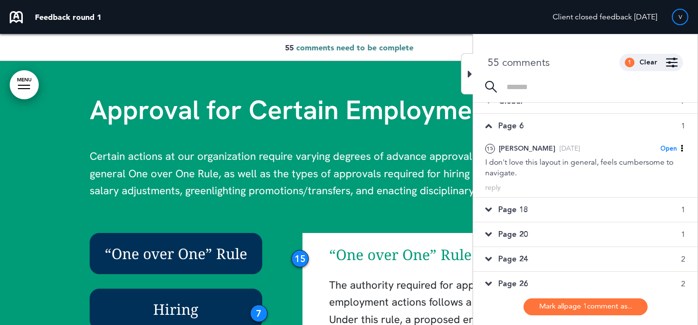
click at [551, 203] on div "Page 18 1" at bounding box center [585, 210] width 225 height 24
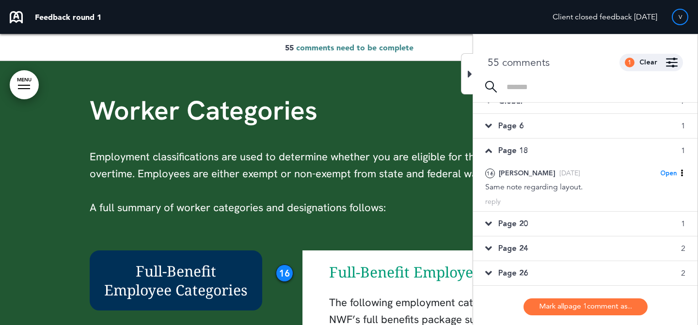
click at [559, 219] on div "Page 20 1" at bounding box center [585, 224] width 225 height 24
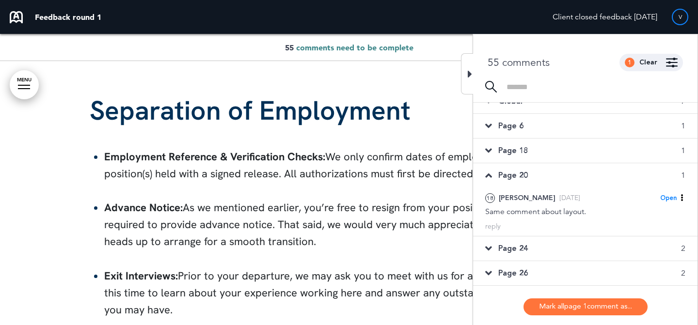
click at [550, 250] on div "Page 24 2" at bounding box center [585, 249] width 225 height 24
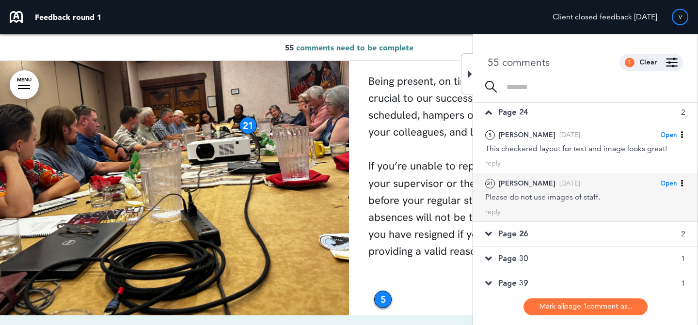
scroll to position [108, 0]
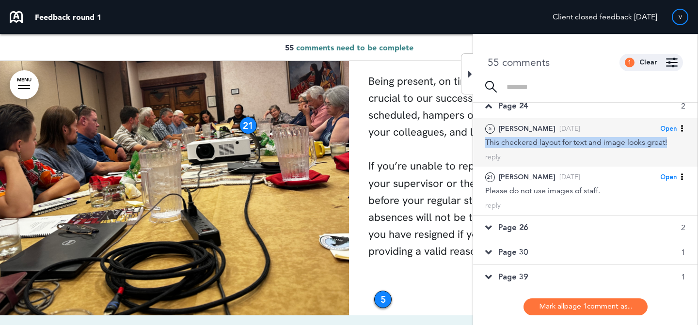
drag, startPoint x: 675, startPoint y: 143, endPoint x: 487, endPoint y: 140, distance: 187.2
click at [487, 140] on div "This checkered layout for text and image looks great!" at bounding box center [585, 142] width 200 height 11
copy div "This checkered layout for text and image looks great!"
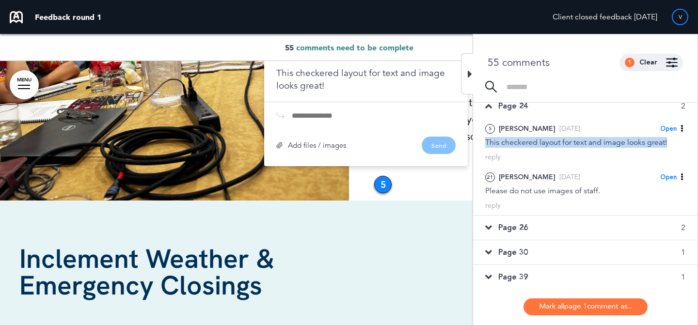
scroll to position [11120, 0]
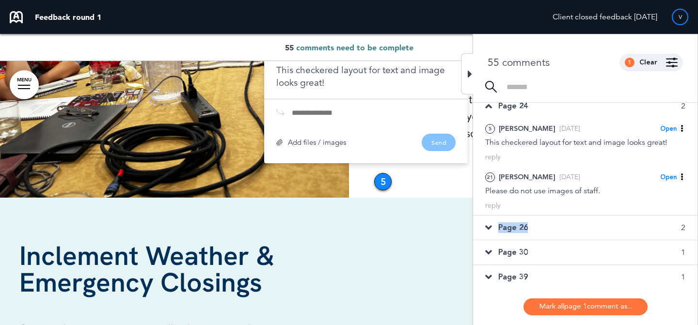
click at [530, 223] on div "Page 26 2" at bounding box center [585, 228] width 225 height 24
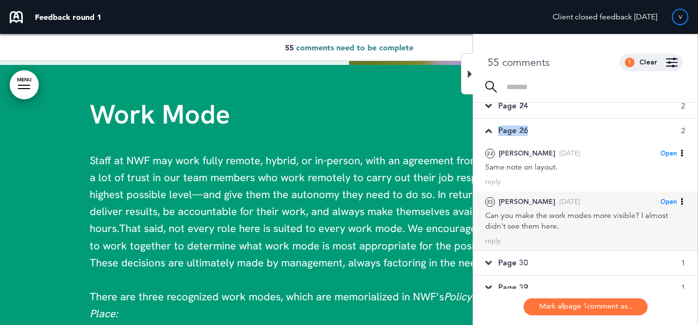
scroll to position [11606, 0]
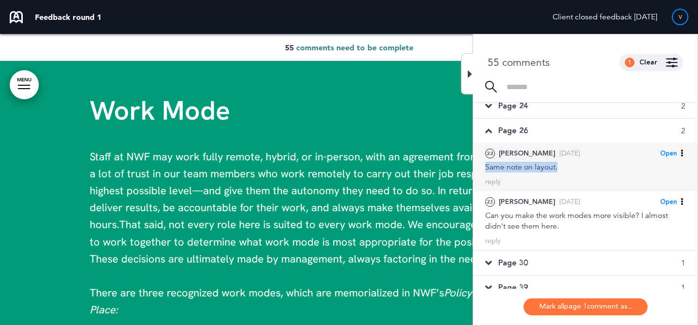
drag, startPoint x: 564, startPoint y: 169, endPoint x: 482, endPoint y: 166, distance: 83.0
click at [482, 166] on div "22 Jacquie Thu, Aug 21 Open Mark as Open Mark as Completed Mark as Please clari…" at bounding box center [585, 167] width 225 height 48
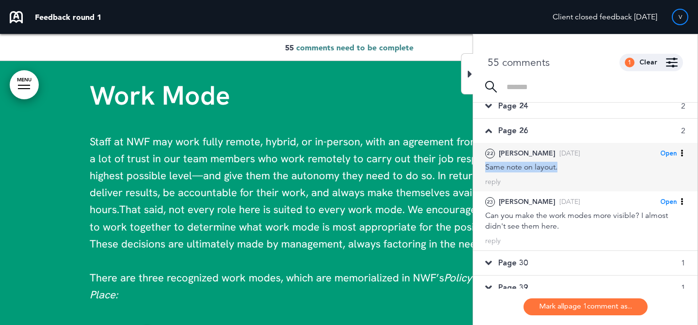
copy div "Same note on layout."
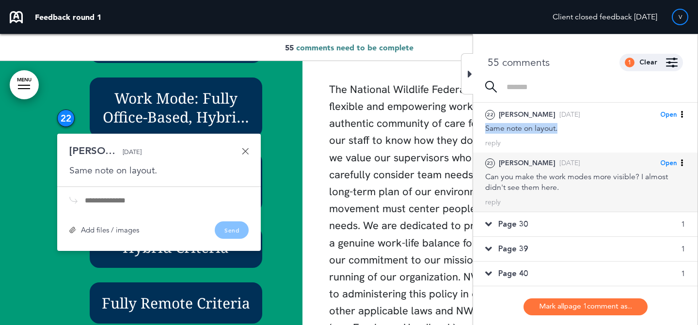
scroll to position [182, 0]
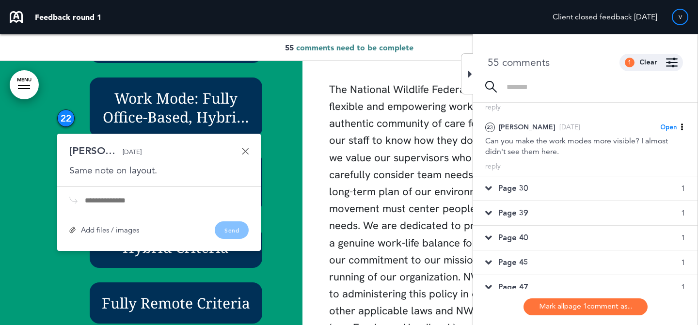
click at [565, 183] on div "Page 30 1" at bounding box center [585, 189] width 225 height 24
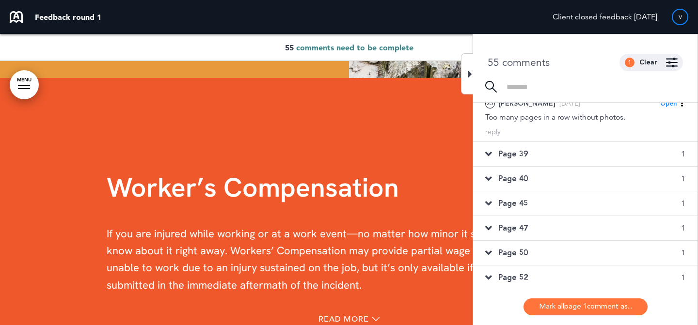
click at [568, 153] on div "Page 39 1" at bounding box center [585, 154] width 225 height 24
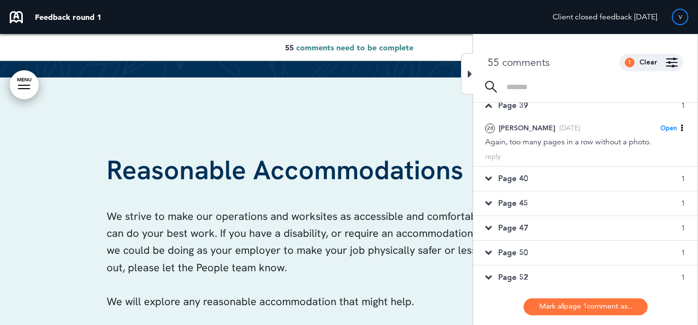
scroll to position [176, 0]
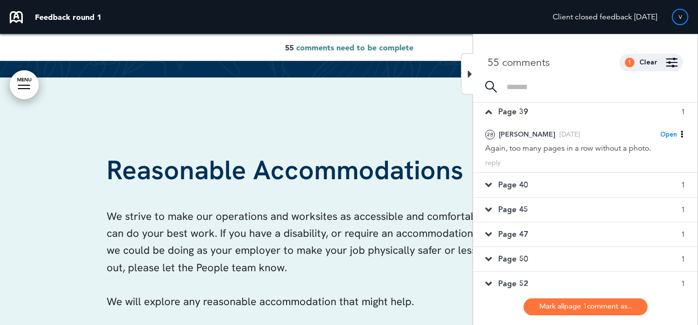
click at [548, 184] on div "Page 40 1" at bounding box center [585, 185] width 225 height 24
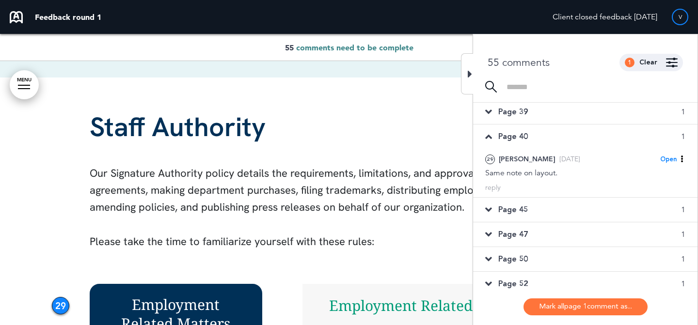
click at [540, 208] on div "Page 45 1" at bounding box center [585, 210] width 225 height 24
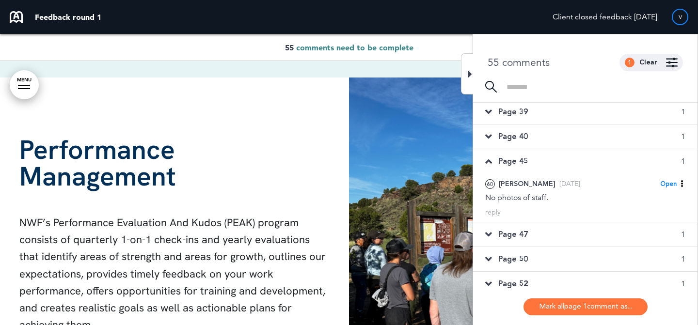
click at [533, 236] on div "Page 47 1" at bounding box center [585, 235] width 225 height 24
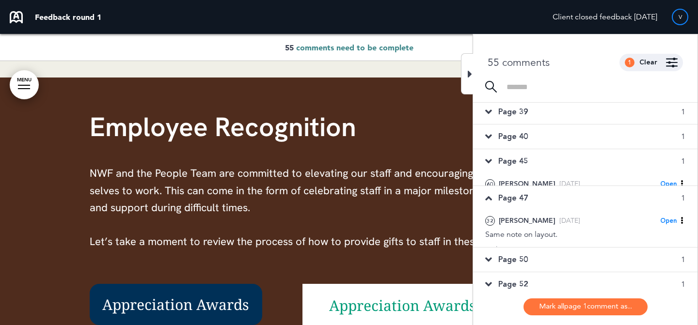
click at [529, 259] on div "Page 50 1" at bounding box center [585, 260] width 225 height 24
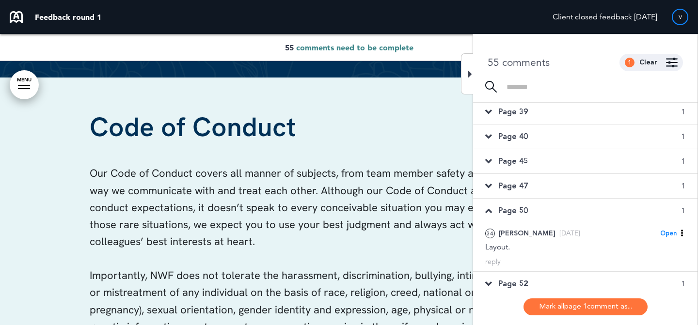
scroll to position [206, 0]
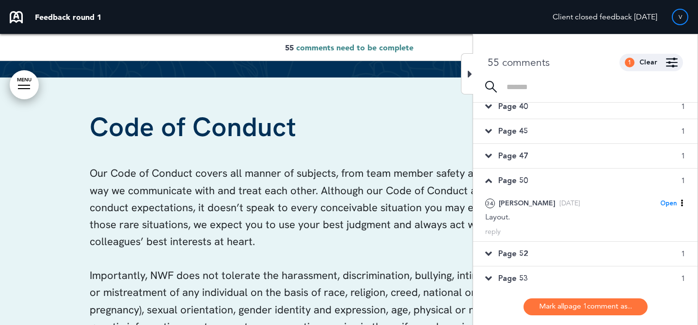
click at [531, 257] on div "Page 52 1" at bounding box center [585, 254] width 225 height 24
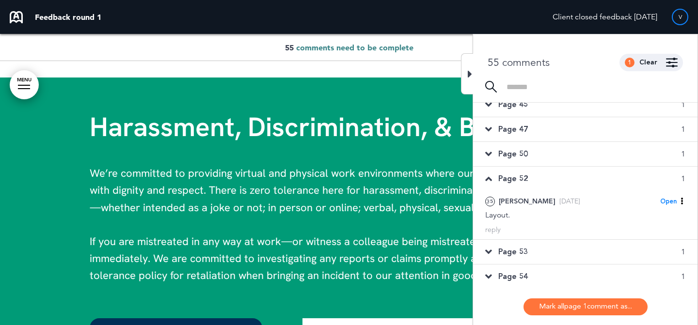
scroll to position [250, 0]
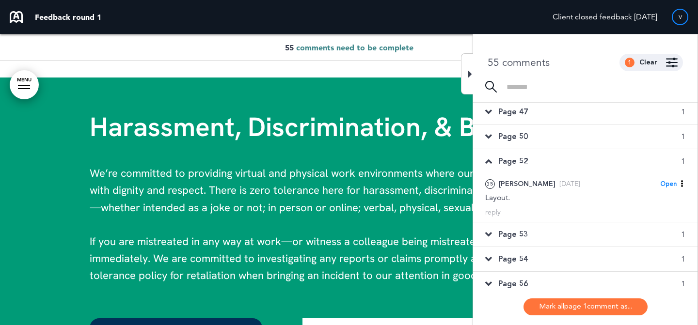
click at [530, 233] on div "Page 53 1" at bounding box center [585, 235] width 225 height 24
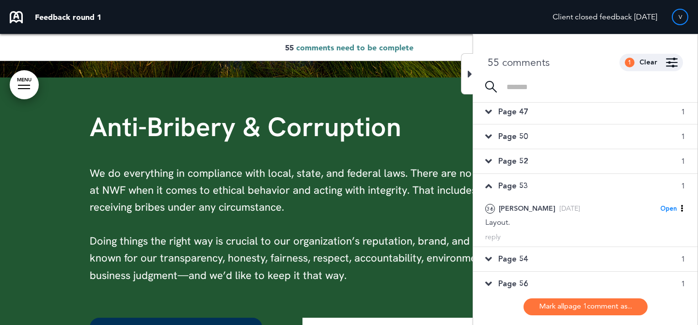
click at [524, 255] on span "Page 54" at bounding box center [514, 259] width 30 height 11
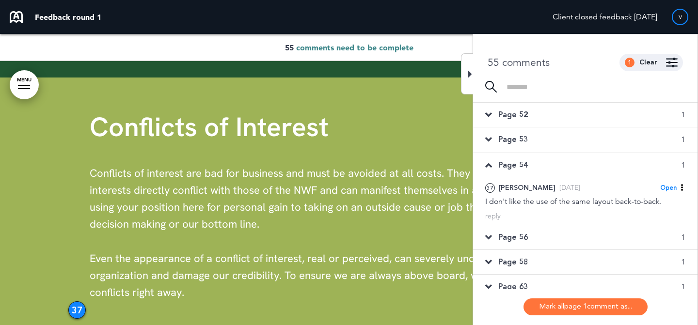
scroll to position [310, 0]
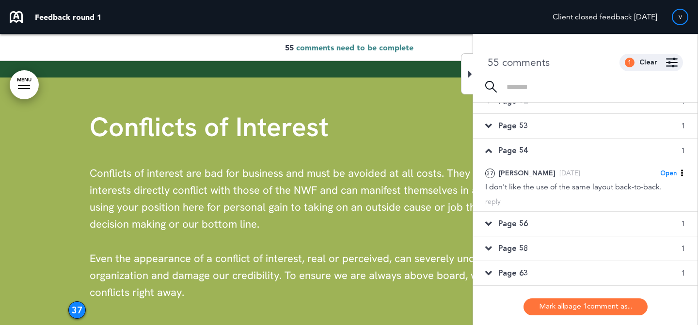
click at [535, 225] on div "Page 56 1" at bounding box center [585, 224] width 225 height 24
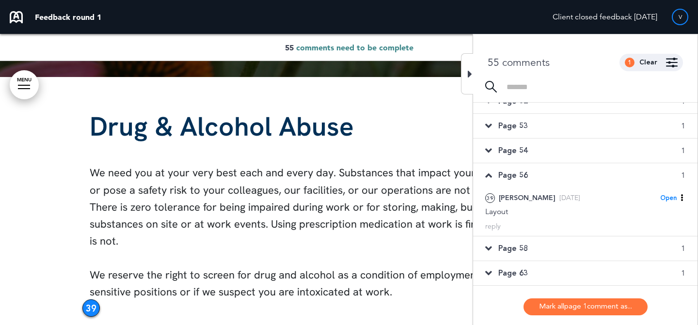
click at [524, 245] on span "Page 58" at bounding box center [514, 248] width 30 height 11
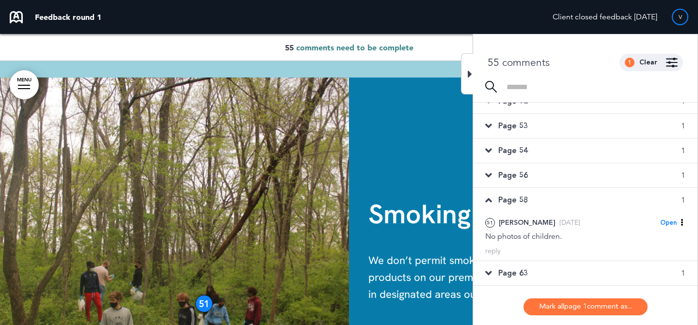
click at [528, 264] on div "Page 63 1" at bounding box center [585, 273] width 225 height 24
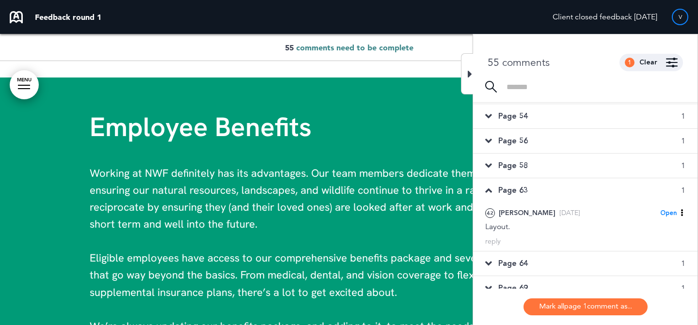
scroll to position [367, 0]
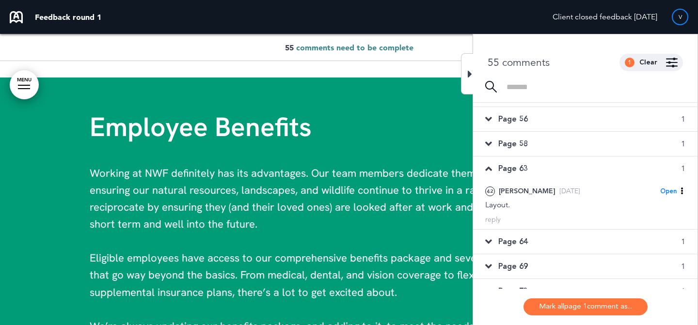
click at [533, 244] on div "Page 64 1" at bounding box center [585, 242] width 225 height 24
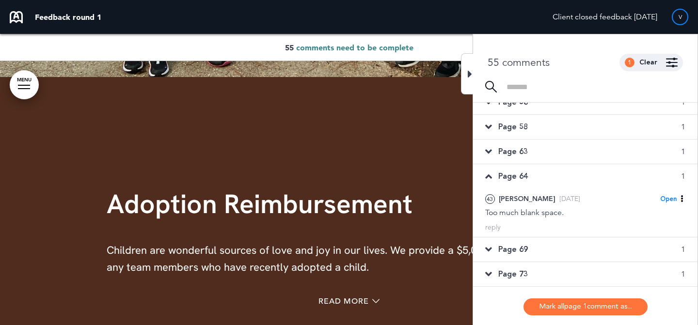
scroll to position [390, 0]
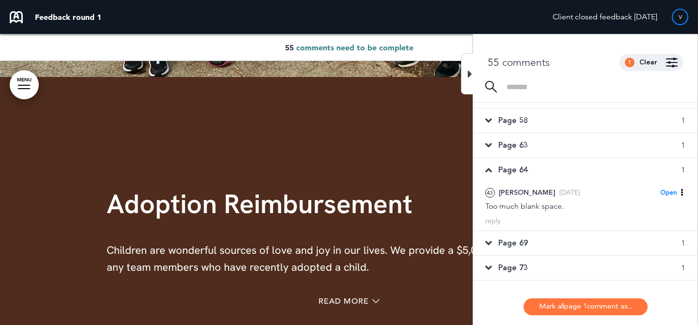
click at [533, 247] on div "Page 69 1" at bounding box center [585, 243] width 225 height 24
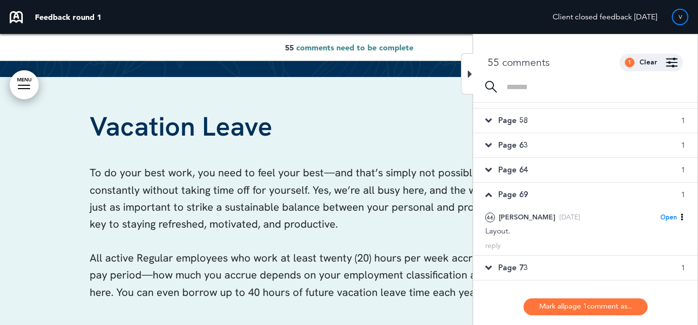
click at [531, 262] on div "Page 73 1" at bounding box center [585, 268] width 225 height 24
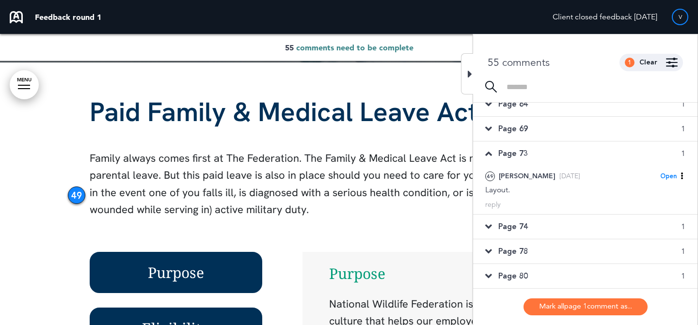
scroll to position [458, 0]
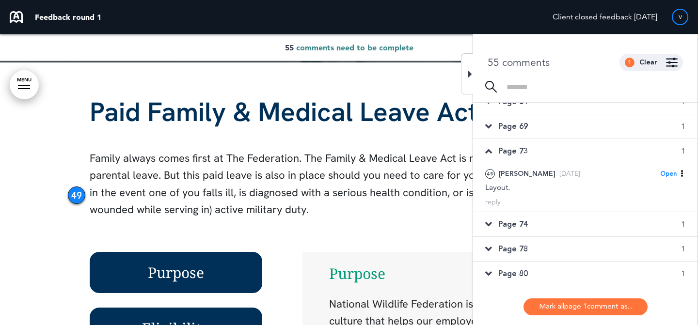
click at [533, 225] on div "Page 74 1" at bounding box center [585, 224] width 225 height 24
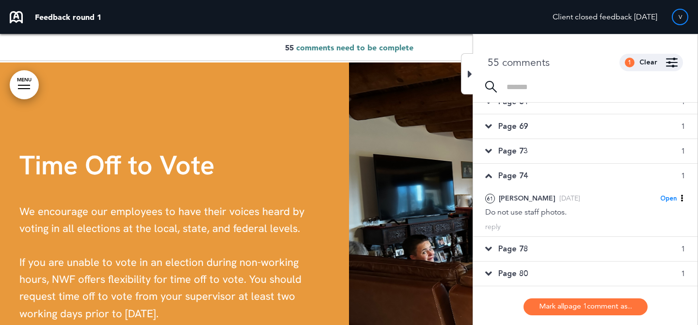
click at [529, 242] on div "Page 78 1" at bounding box center [585, 249] width 225 height 24
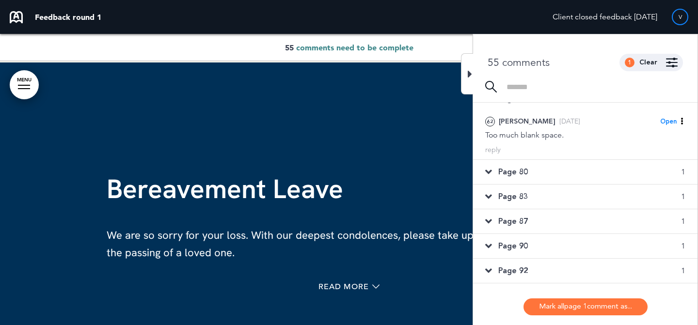
scroll to position [567, 0]
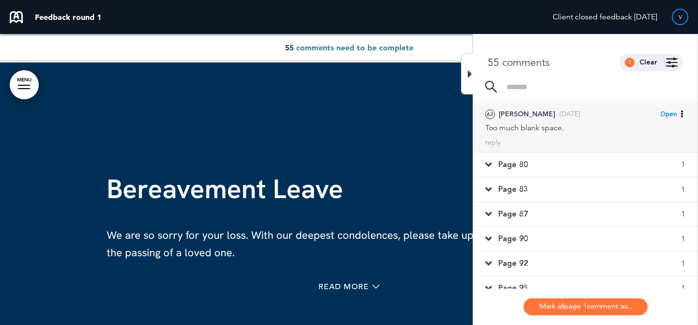
click at [569, 123] on div "Too much blank space." at bounding box center [585, 128] width 200 height 11
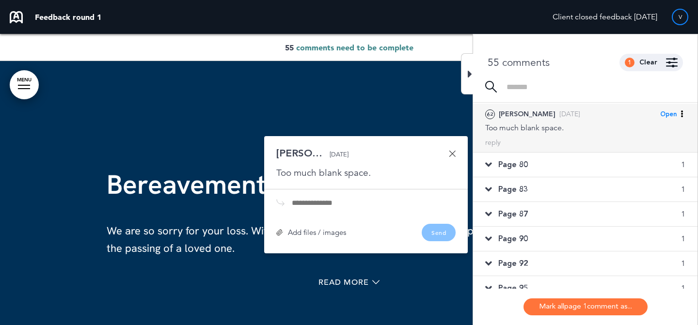
scroll to position [36243, 0]
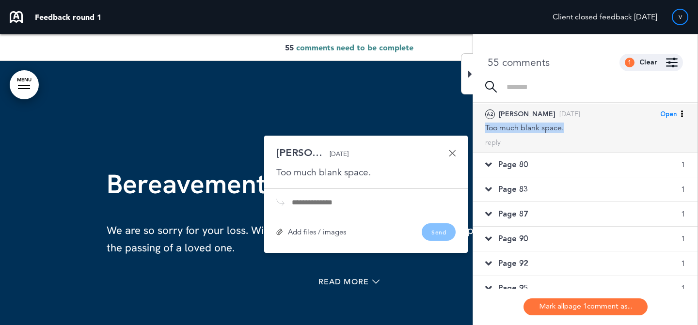
drag, startPoint x: 569, startPoint y: 125, endPoint x: 482, endPoint y: 127, distance: 87.3
click at [482, 127] on div "62 Jacquie Thu, Aug 21 Open Mark as Open Mark as Completed Mark as Please clari…" at bounding box center [585, 128] width 225 height 48
copy div "Too much blank space."
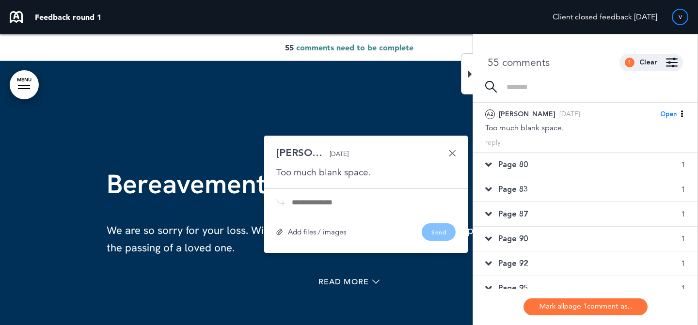
click at [514, 181] on div "Page 83 1" at bounding box center [585, 189] width 225 height 24
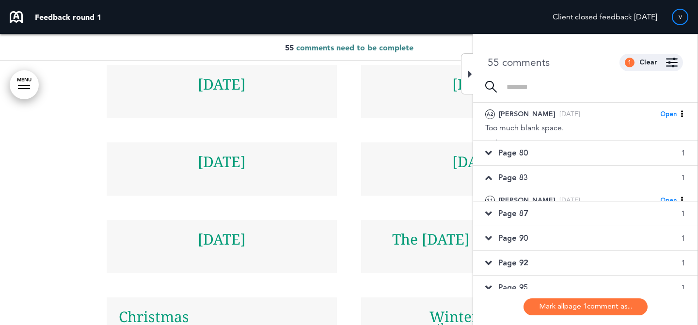
click at [515, 221] on div "Page 87 1" at bounding box center [585, 214] width 225 height 24
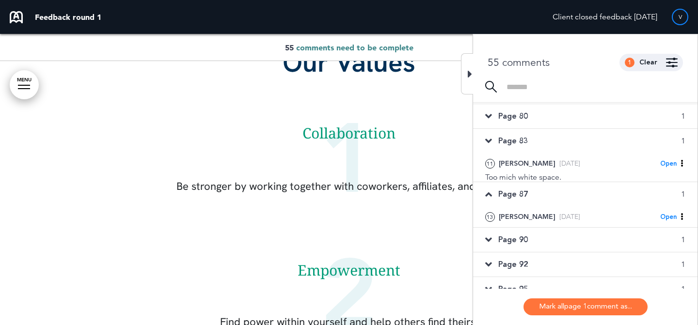
click at [517, 238] on span "Page 90" at bounding box center [514, 240] width 30 height 11
click at [0, 0] on div "Thu, Aug 21" at bounding box center [0, 0] width 0 height 0
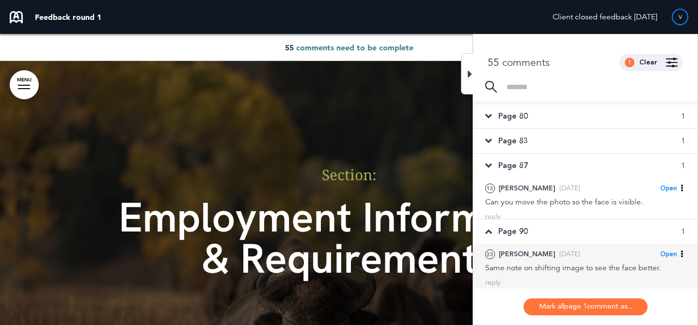
scroll to position [653, 0]
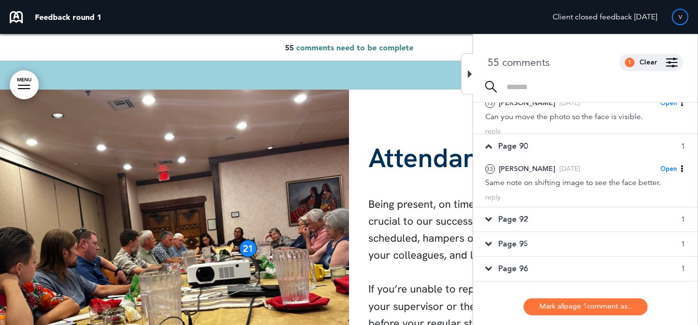
click at [523, 239] on span "Page 95" at bounding box center [514, 244] width 30 height 11
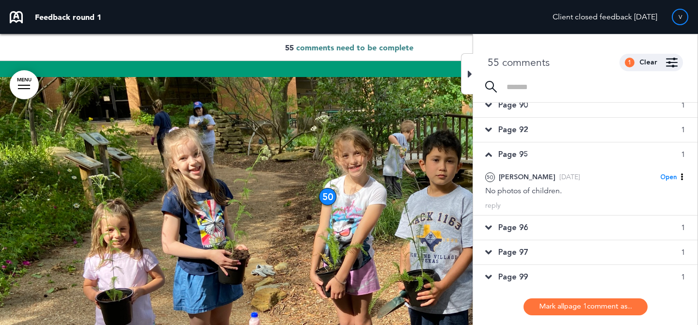
click at [523, 199] on div "50 Jacquie Thu, Aug 21 Open Mark as Open Mark as Completed Mark as Please clari…" at bounding box center [585, 191] width 225 height 48
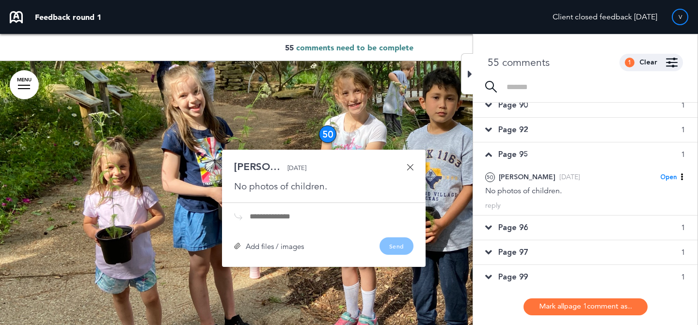
click at [523, 223] on span "Page 96" at bounding box center [514, 228] width 30 height 11
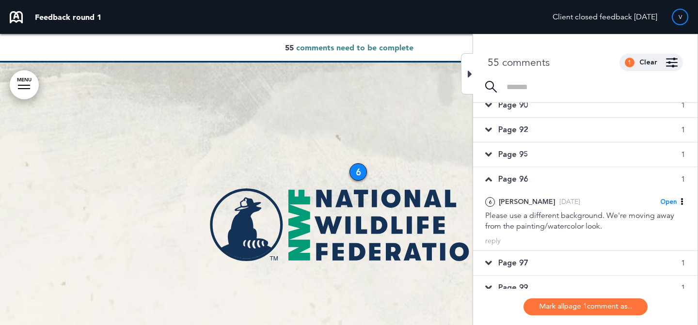
click at [515, 261] on span "Page 97" at bounding box center [514, 263] width 30 height 11
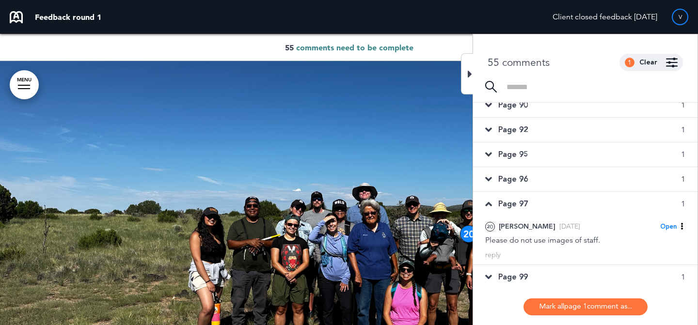
scroll to position [667, 0]
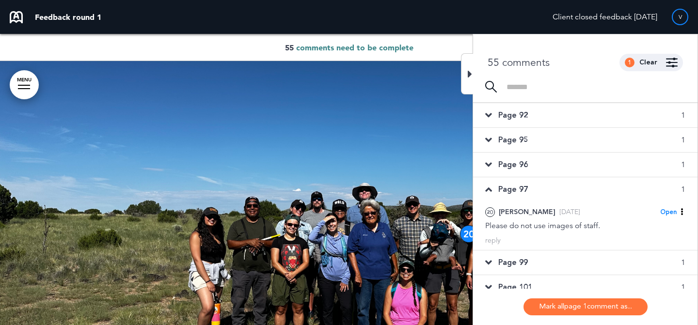
click at [513, 269] on div "Page 99 1" at bounding box center [585, 263] width 225 height 24
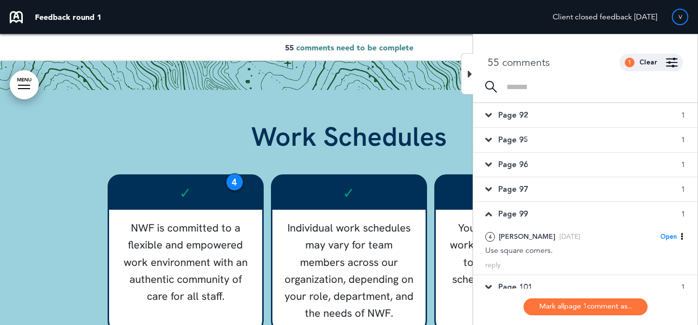
click at [513, 269] on div "reply" at bounding box center [585, 265] width 200 height 9
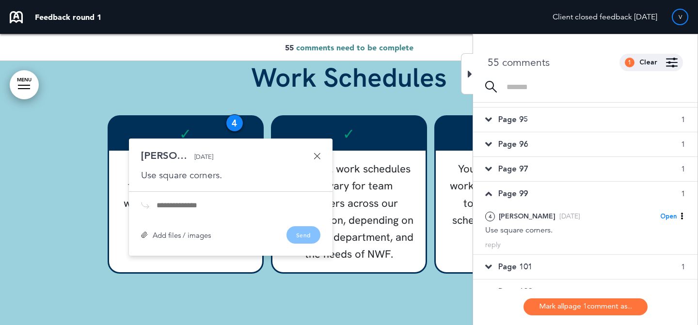
scroll to position [0, 0]
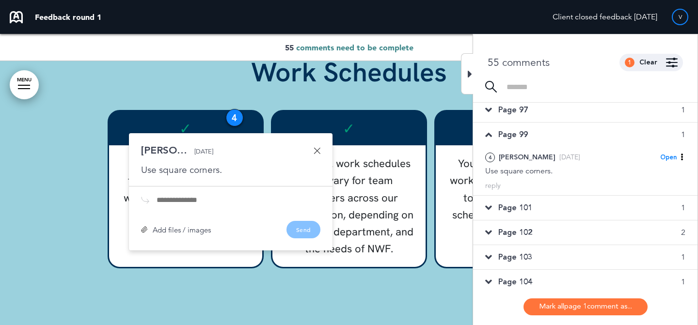
click at [517, 230] on span "Page 102" at bounding box center [516, 232] width 34 height 11
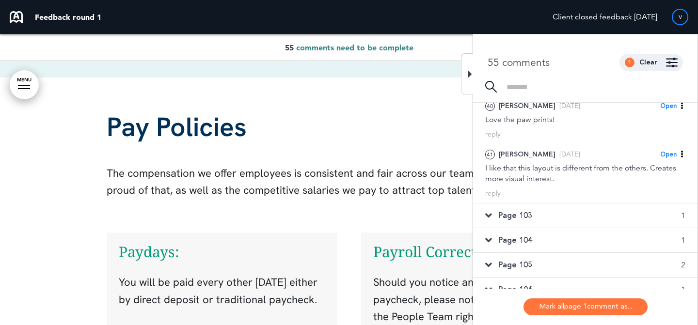
click at [531, 225] on div "Page 103 1" at bounding box center [585, 216] width 225 height 24
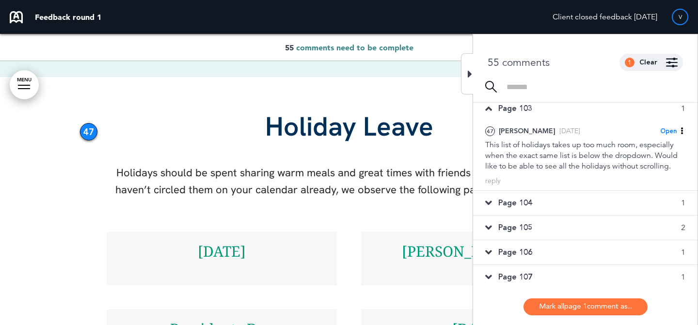
click at [530, 209] on div "Page 104 1" at bounding box center [585, 203] width 225 height 24
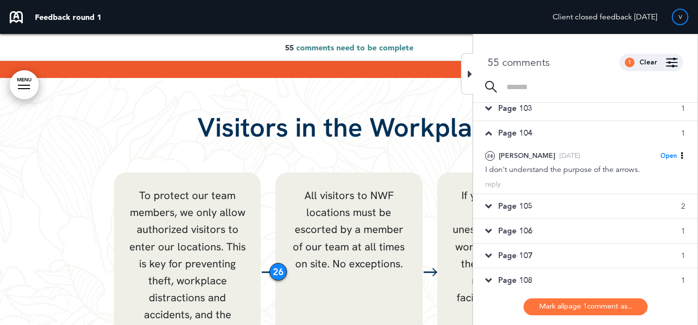
click at [530, 226] on span "Page 106" at bounding box center [516, 231] width 34 height 11
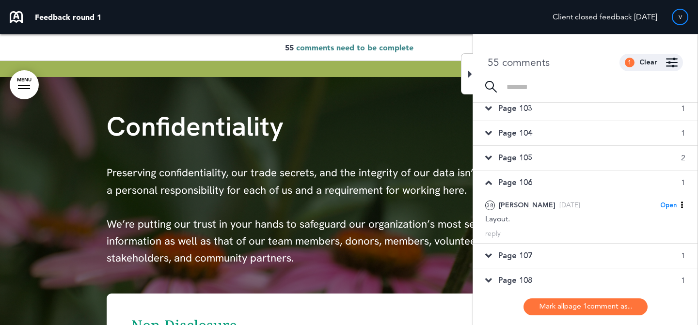
click at [531, 157] on span "Page 105" at bounding box center [516, 158] width 34 height 11
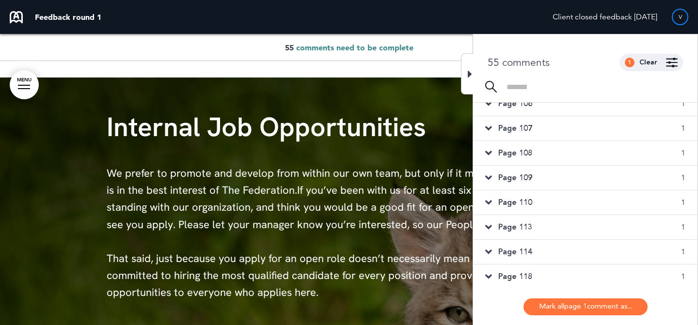
click at [532, 192] on div "Page 110 1" at bounding box center [585, 203] width 225 height 24
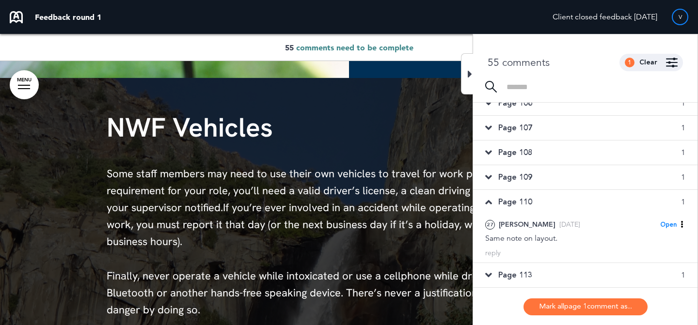
click at [532, 167] on div "Page 109 1" at bounding box center [585, 177] width 225 height 24
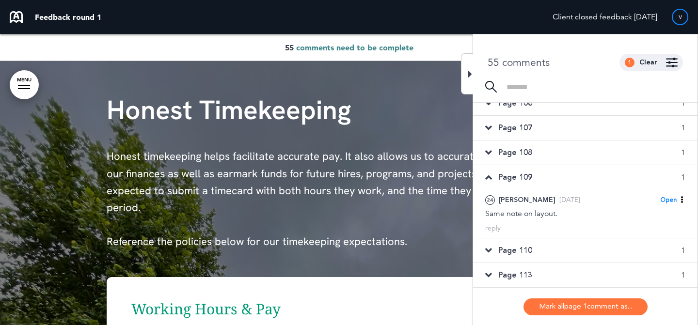
click at [534, 148] on div "Page 108 1" at bounding box center [585, 153] width 225 height 24
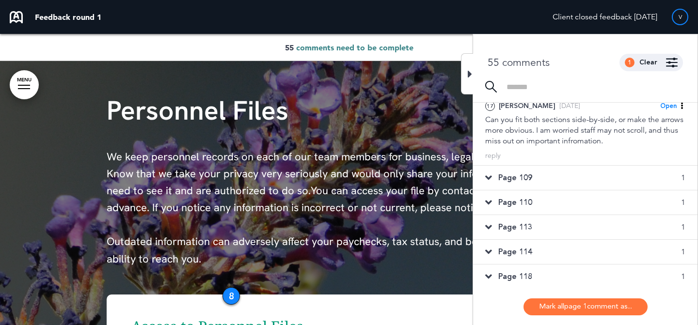
click at [532, 241] on div "Page 114 1" at bounding box center [585, 252] width 225 height 24
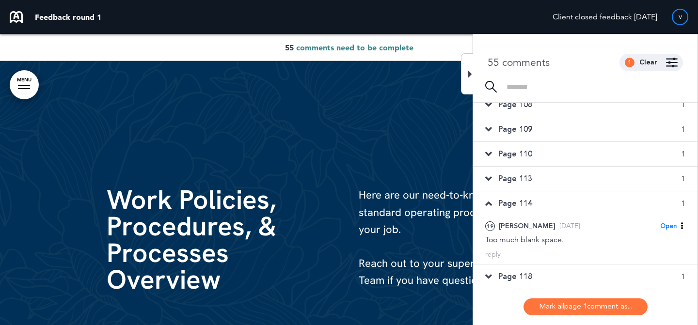
click at [528, 265] on div "Page 118 1" at bounding box center [585, 277] width 225 height 24
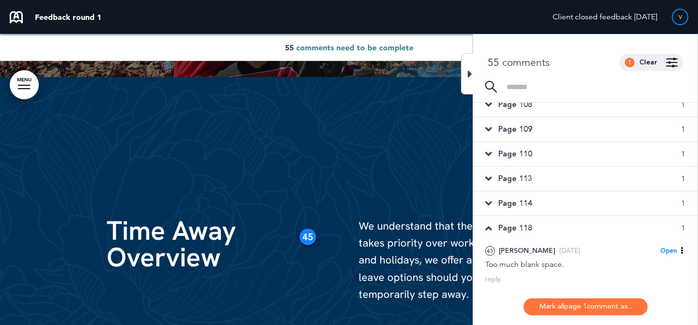
click at [528, 155] on span "Page 110" at bounding box center [516, 154] width 34 height 11
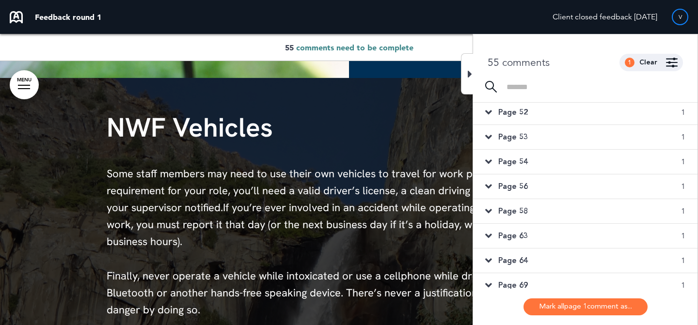
click at [531, 223] on div "Page 58 1" at bounding box center [585, 211] width 225 height 24
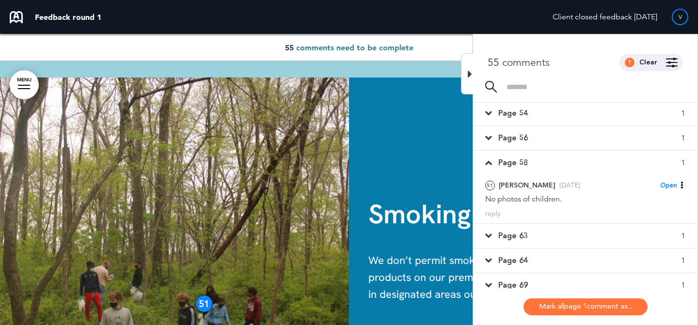
scroll to position [354, 0]
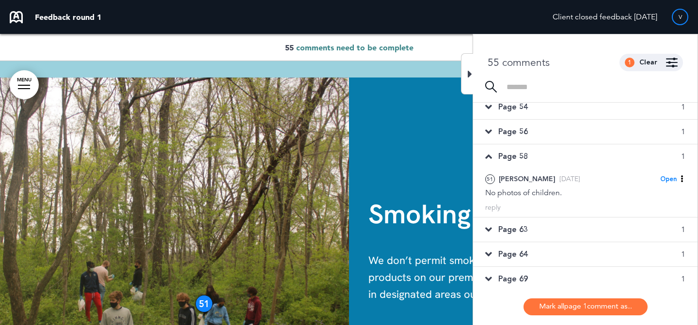
click at [535, 226] on div "Page 63 1" at bounding box center [585, 230] width 225 height 24
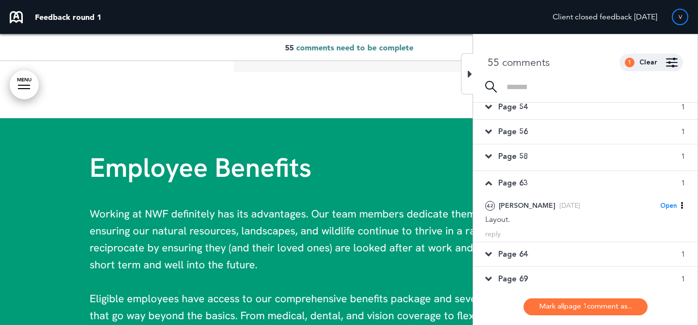
scroll to position [29320, 0]
